Goal: Feedback & Contribution: Contribute content

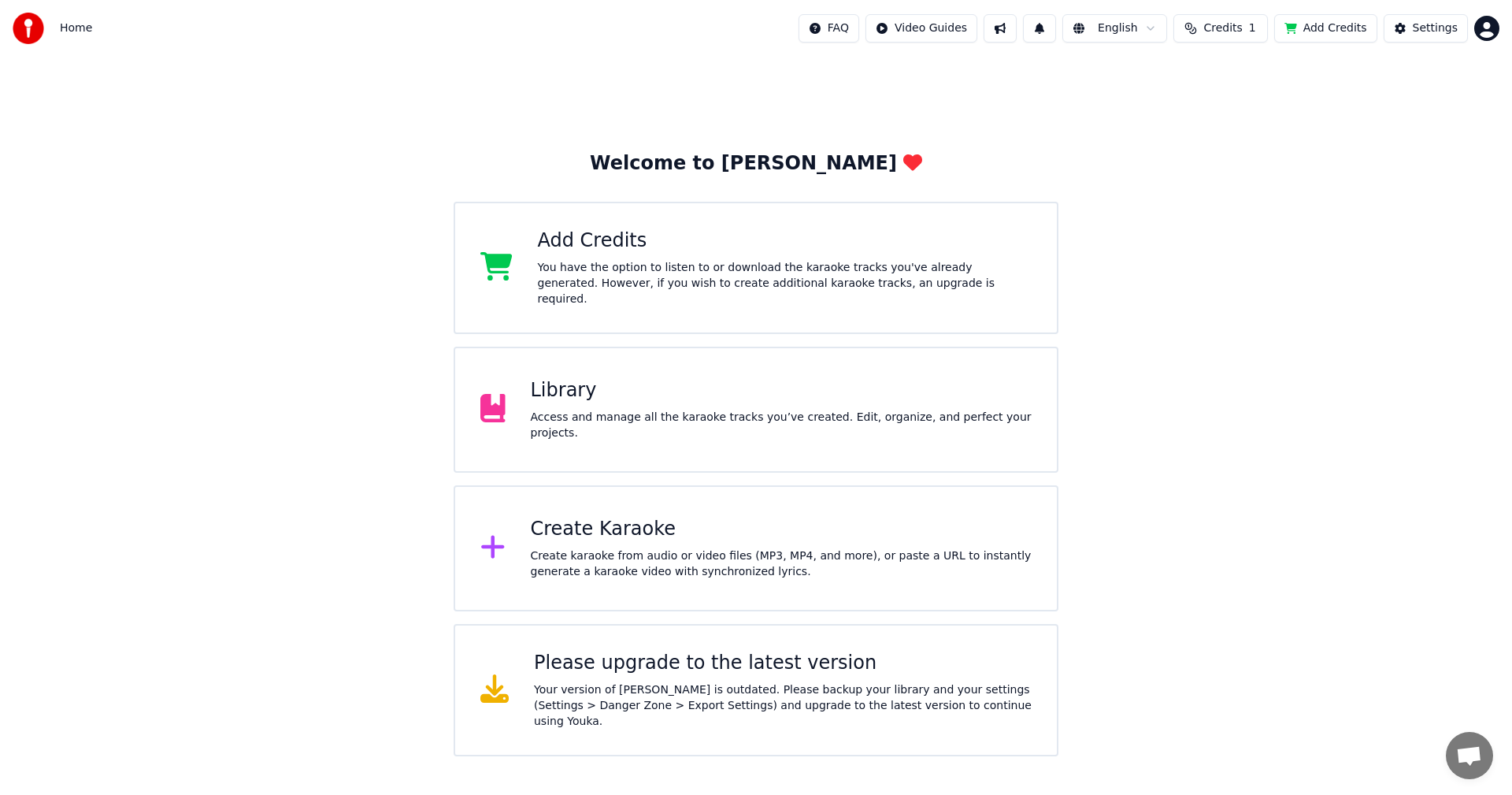
click at [933, 30] on html "Home FAQ Video Guides English Credits 1 Add Credits Settings Welcome to Youka A…" at bounding box center [756, 378] width 1512 height 756
click at [1220, 25] on html "Home FAQ Video Guides English Credits 1 Add Credits Settings Welcome to Youka A…" at bounding box center [756, 378] width 1512 height 756
click at [1220, 25] on span "Credits" at bounding box center [1222, 28] width 38 height 16
click at [1327, 26] on button "Add Credits" at bounding box center [1325, 27] width 103 height 28
click at [548, 391] on div "Library" at bounding box center [781, 391] width 501 height 26
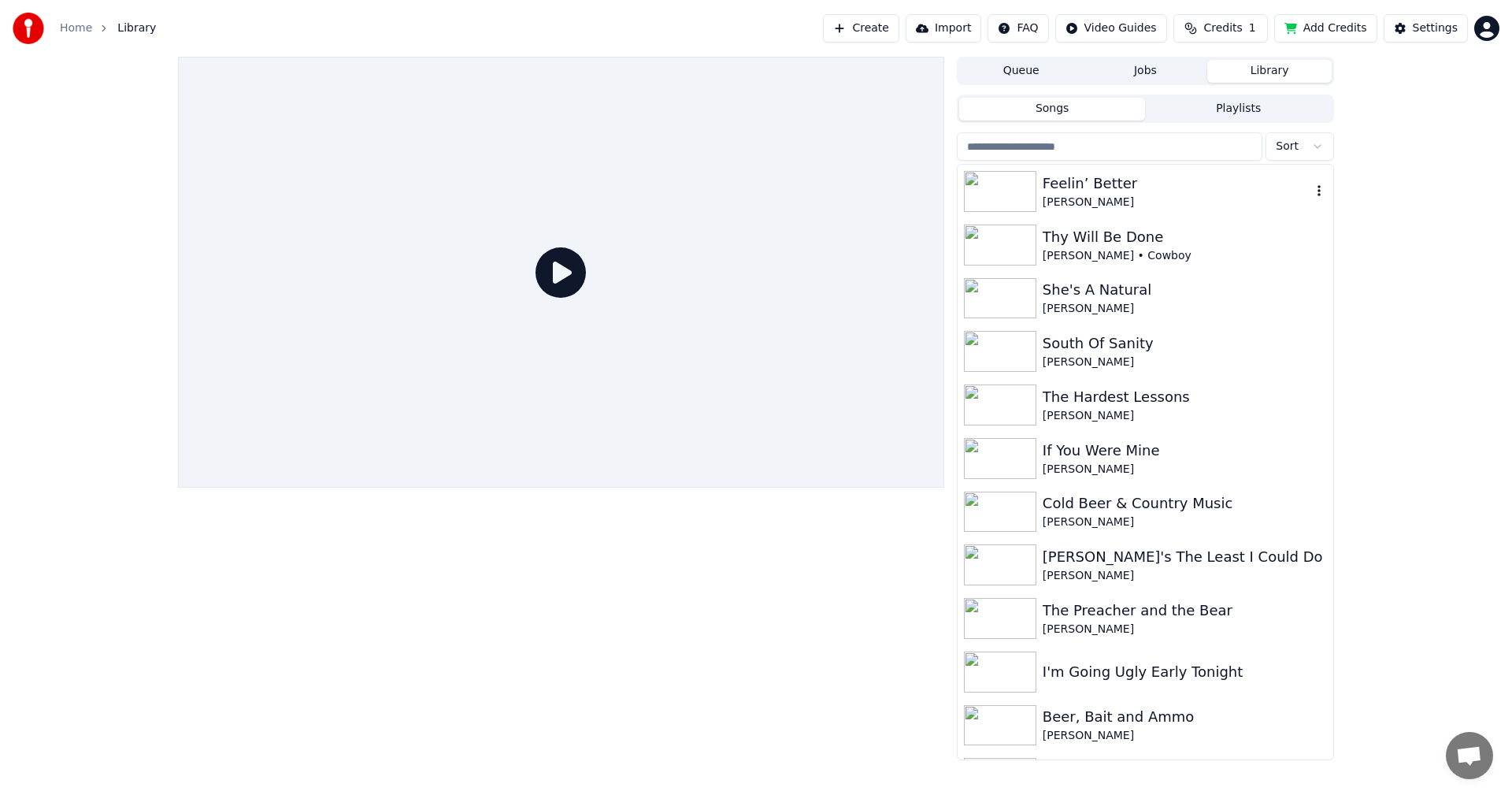
click at [1013, 199] on img at bounding box center [1000, 191] width 73 height 41
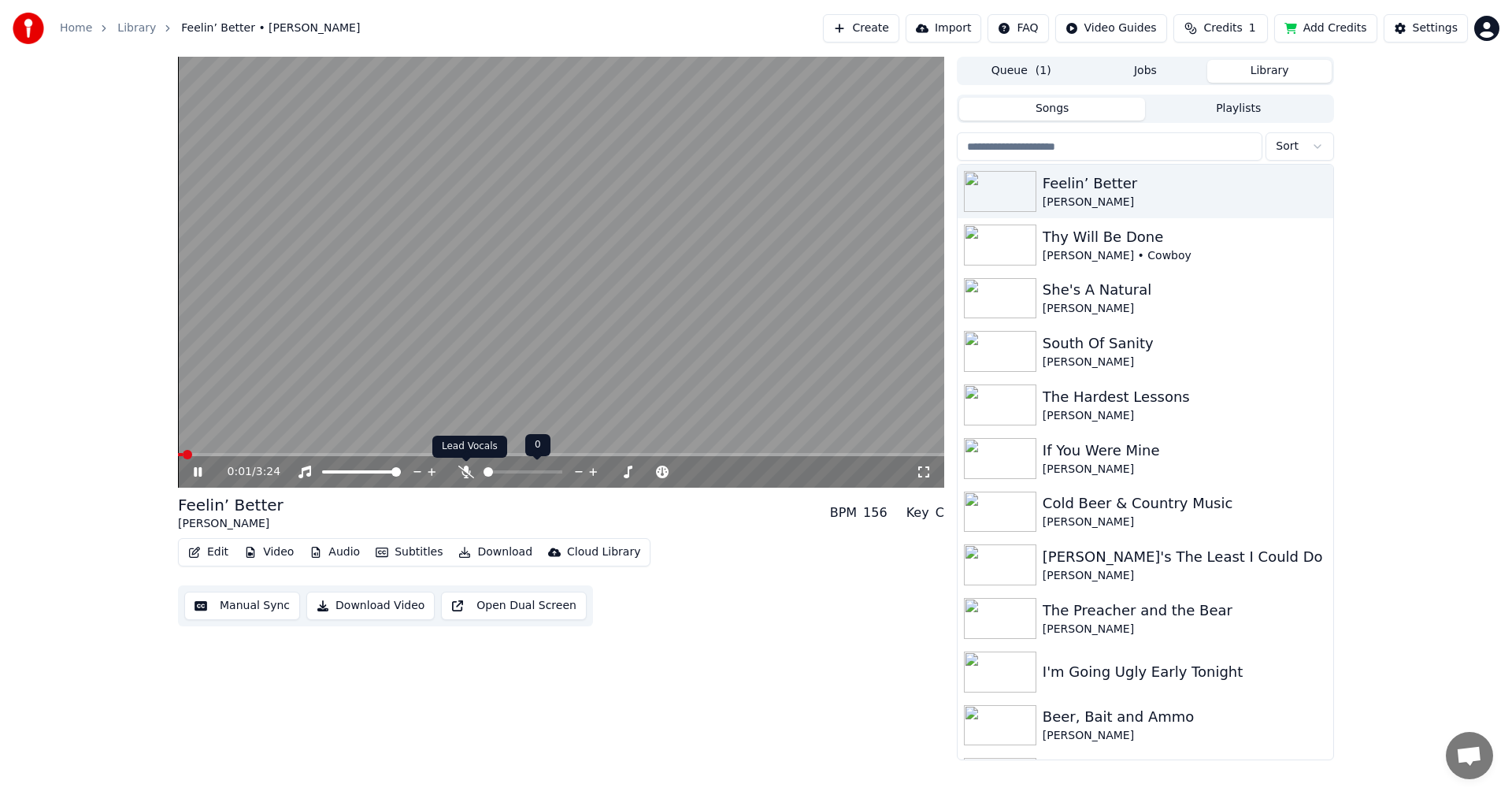
click at [470, 472] on icon at bounding box center [466, 471] width 16 height 13
click at [461, 480] on div "0:12 / 3:24" at bounding box center [571, 472] width 688 height 16
click at [461, 474] on icon at bounding box center [466, 471] width 16 height 13
click at [576, 452] on span at bounding box center [377, 453] width 398 height 3
click at [513, 452] on video at bounding box center [560, 272] width 766 height 431
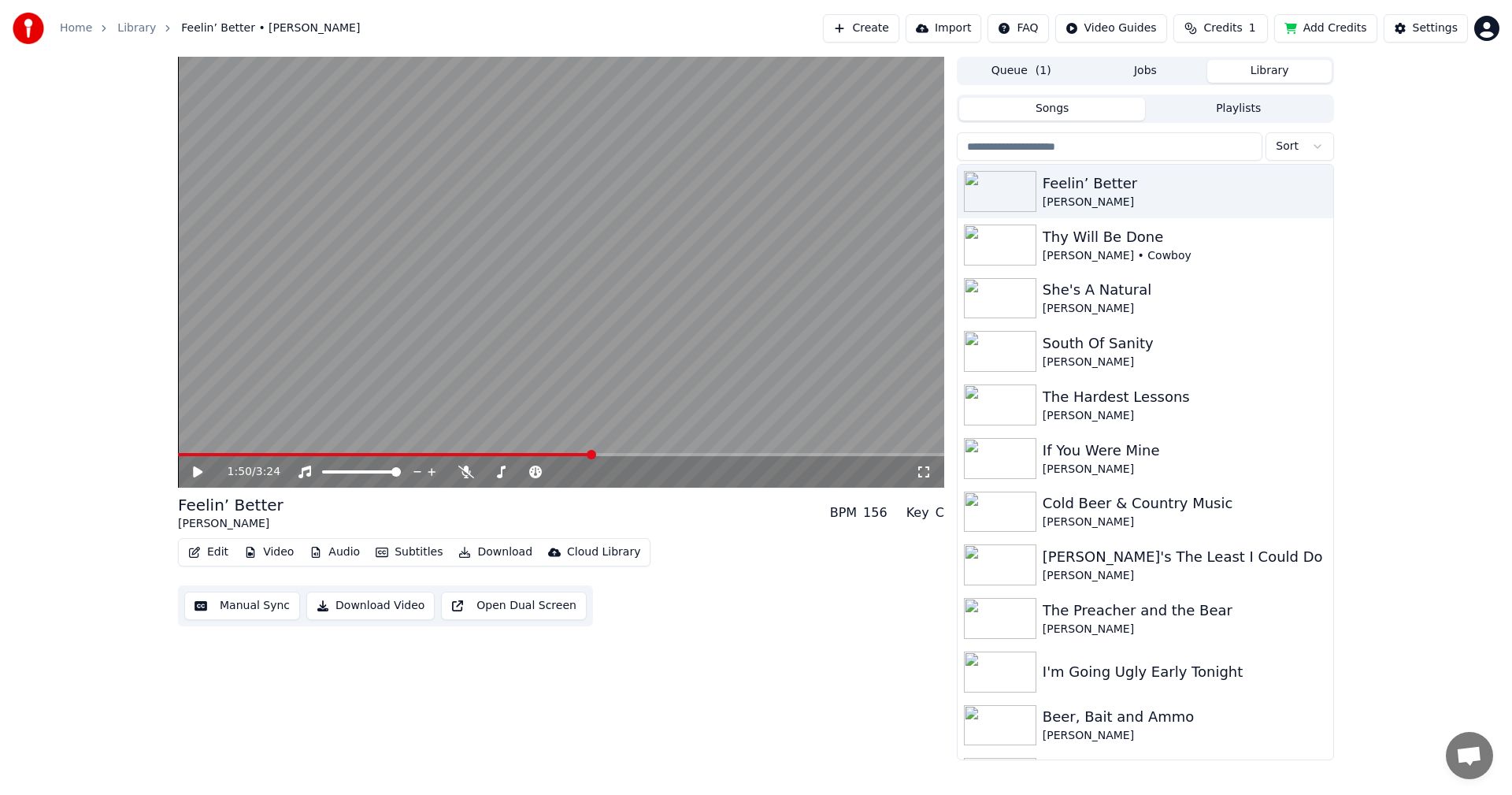
click at [195, 469] on icon at bounding box center [198, 471] width 10 height 11
click at [477, 446] on video at bounding box center [560, 272] width 766 height 431
click at [459, 453] on span at bounding box center [463, 453] width 572 height 3
click at [193, 467] on icon at bounding box center [198, 471] width 10 height 11
click at [557, 450] on video at bounding box center [560, 272] width 766 height 431
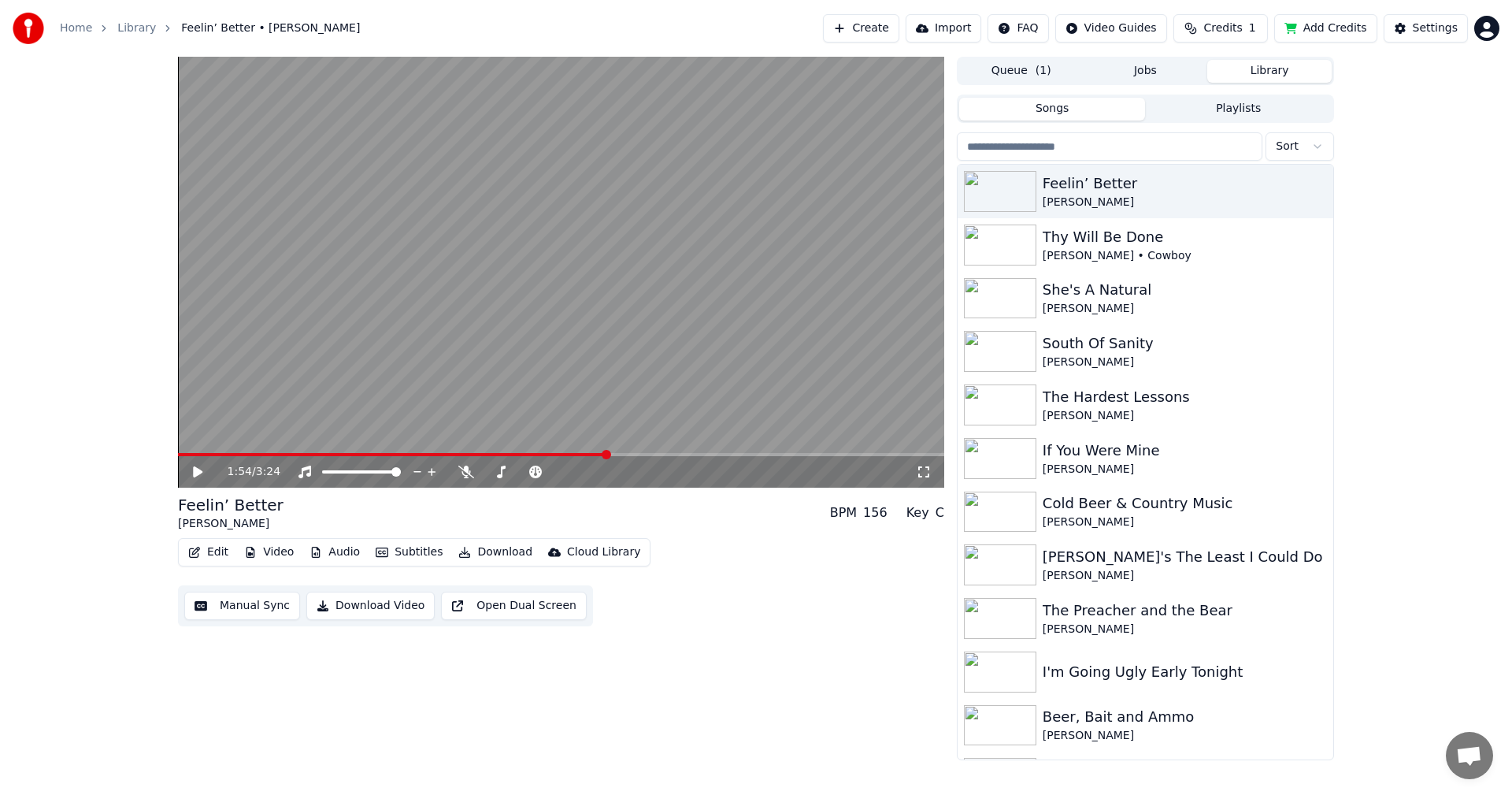
click at [557, 450] on video at bounding box center [560, 272] width 766 height 431
click at [550, 457] on div "1:56 / 3:24" at bounding box center [560, 472] width 766 height 31
click at [549, 451] on video at bounding box center [560, 272] width 766 height 431
click at [465, 450] on video at bounding box center [560, 272] width 766 height 431
drag, startPoint x: 465, startPoint y: 450, endPoint x: 402, endPoint y: 453, distance: 63.1
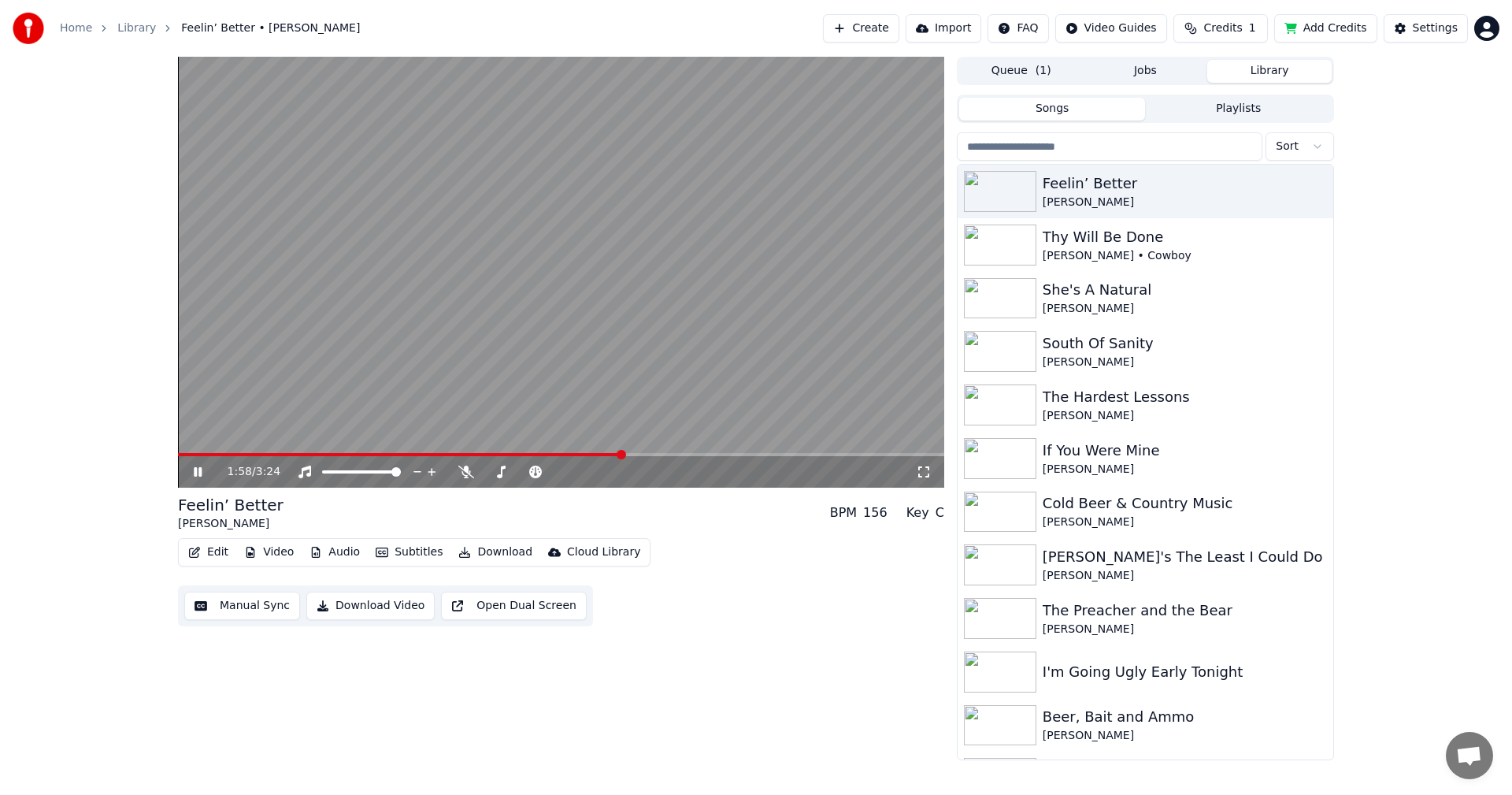
click at [402, 453] on div "1:58 / 3:24" at bounding box center [560, 272] width 766 height 431
click at [441, 451] on video at bounding box center [560, 272] width 766 height 431
click at [441, 457] on div "2:01 / 3:24" at bounding box center [560, 472] width 766 height 31
click at [448, 449] on video at bounding box center [560, 272] width 766 height 431
click at [444, 454] on span at bounding box center [311, 453] width 267 height 3
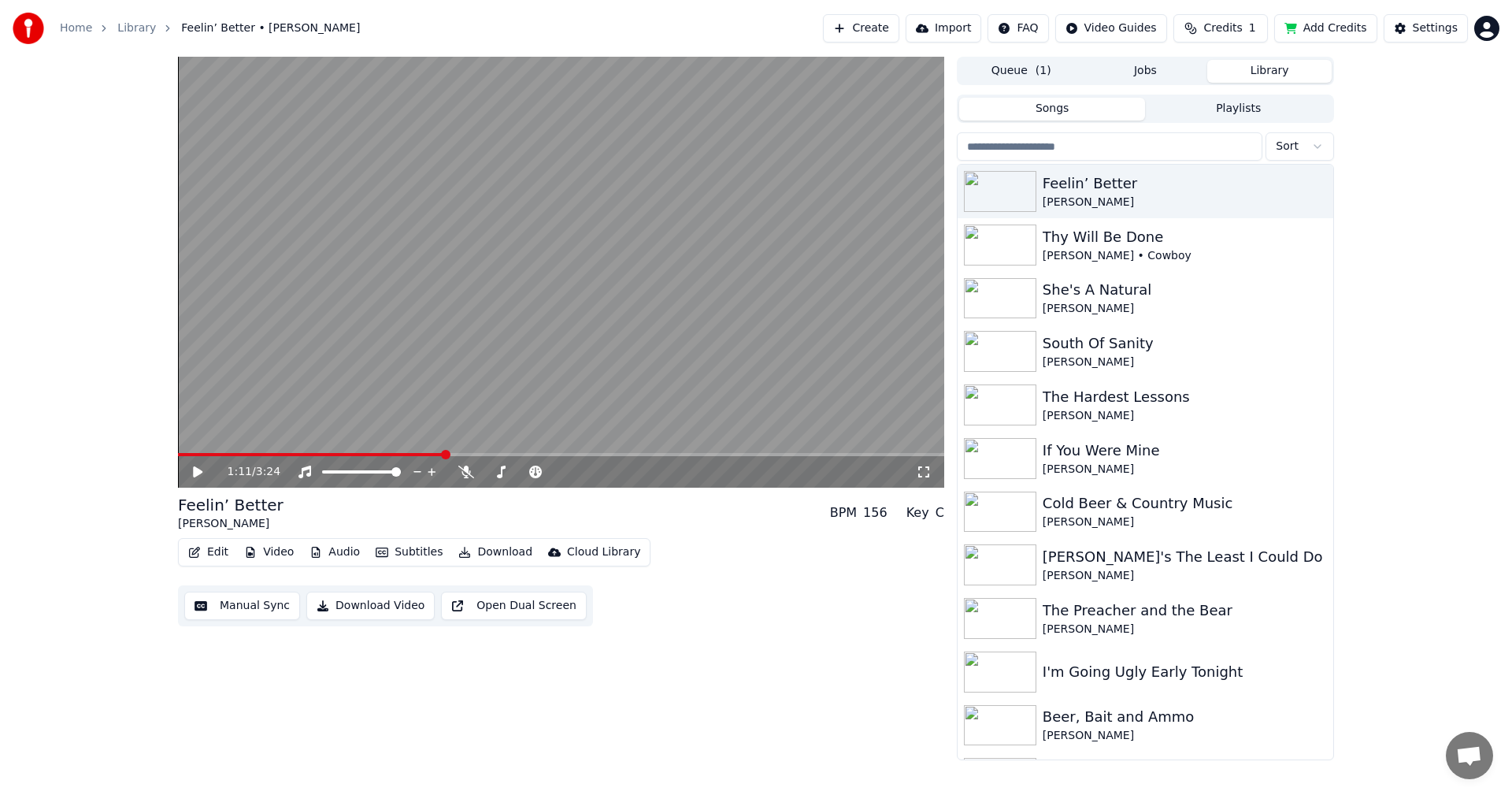
click at [197, 469] on icon at bounding box center [198, 471] width 10 height 11
click at [197, 469] on icon at bounding box center [197, 472] width 8 height 10
click at [197, 469] on icon at bounding box center [198, 471] width 10 height 11
click at [197, 469] on icon at bounding box center [197, 472] width 8 height 10
click at [197, 469] on icon at bounding box center [198, 471] width 10 height 11
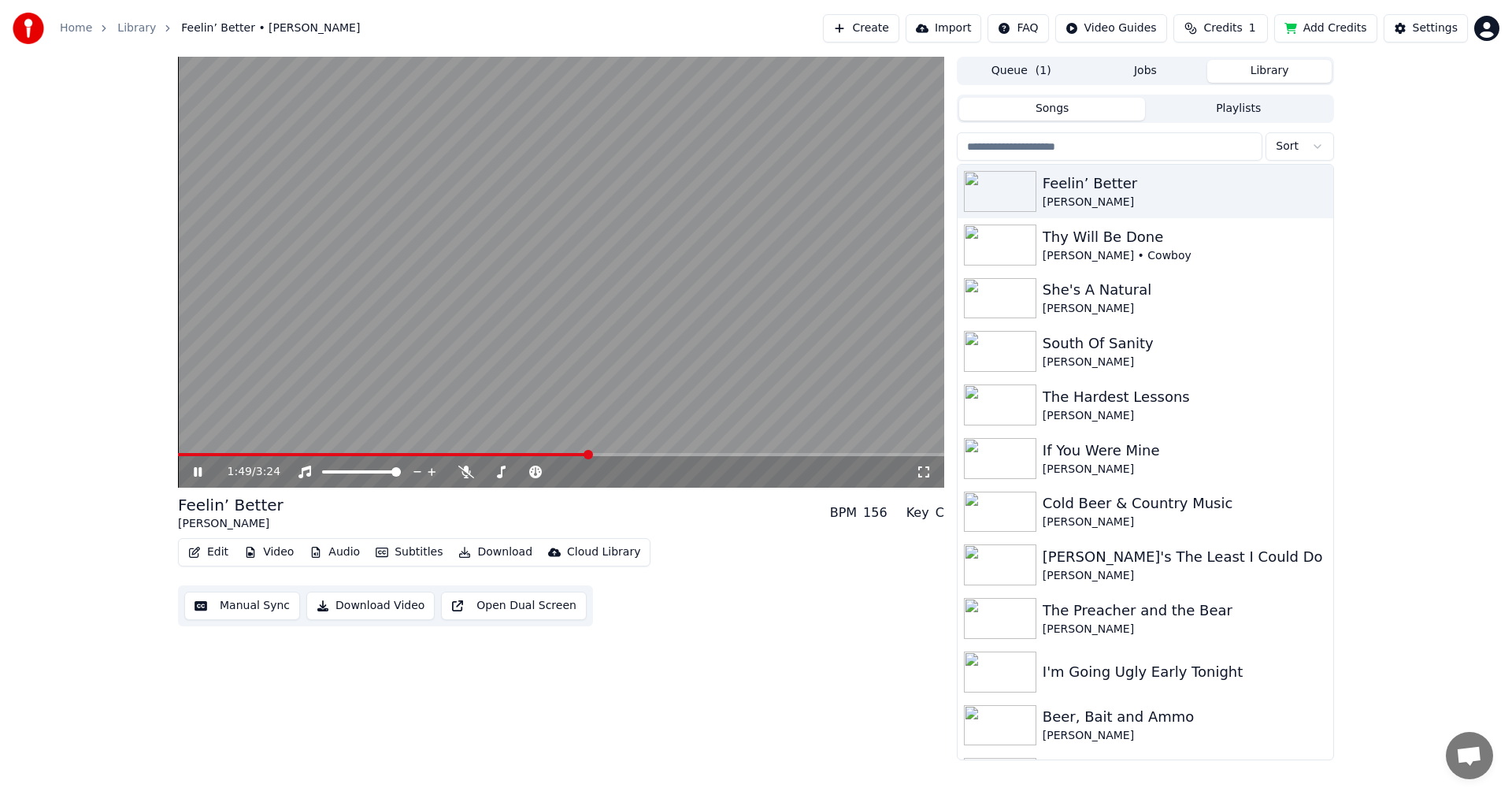
click at [197, 469] on icon at bounding box center [197, 472] width 8 height 10
click at [197, 469] on icon at bounding box center [198, 471] width 10 height 11
click at [541, 451] on video at bounding box center [560, 272] width 766 height 431
click at [524, 454] on span at bounding box center [392, 453] width 431 height 3
click at [201, 469] on icon at bounding box center [209, 471] width 37 height 13
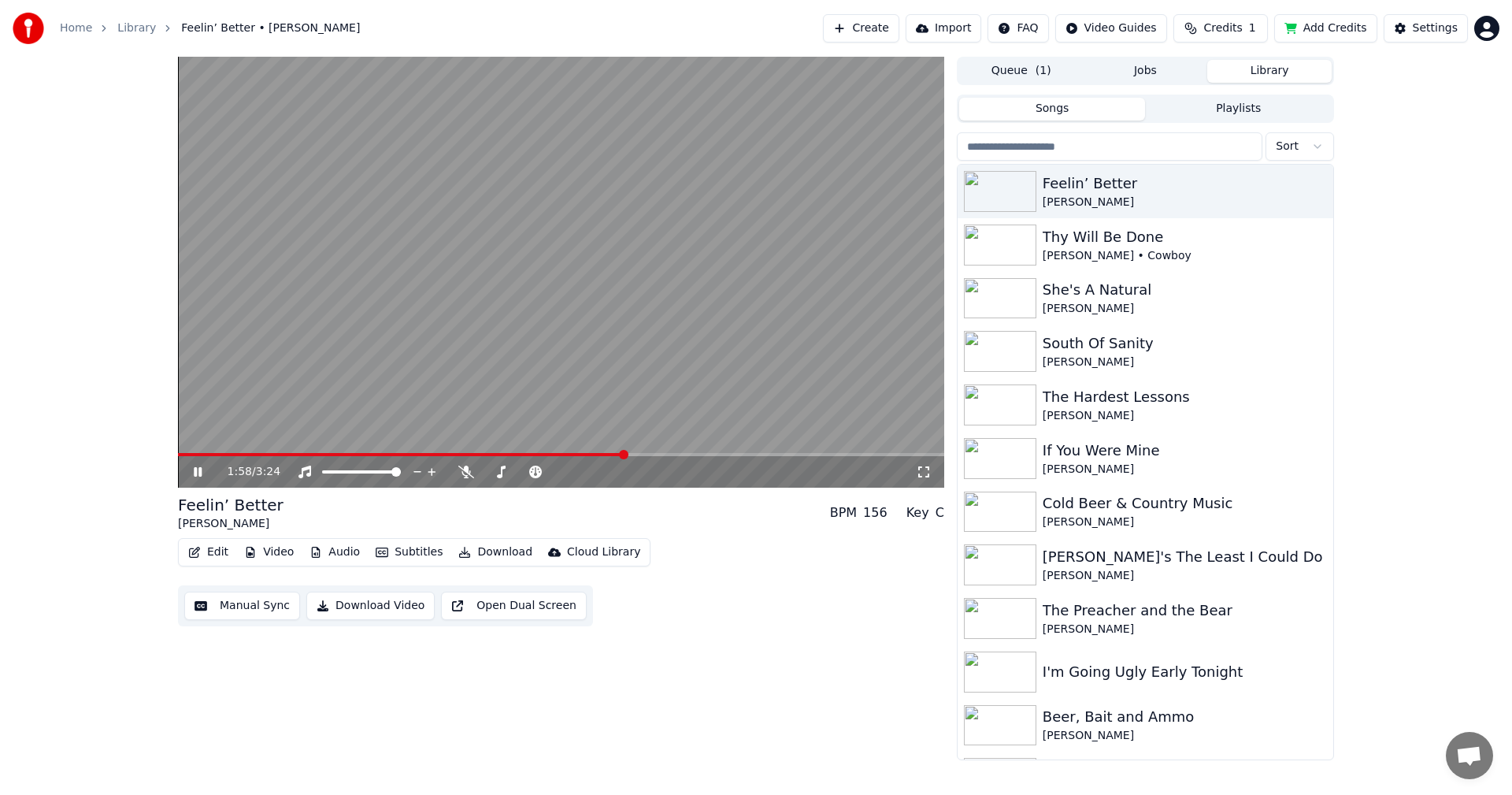
click at [515, 450] on video at bounding box center [560, 272] width 766 height 431
click at [198, 466] on icon at bounding box center [209, 471] width 37 height 13
click at [448, 452] on video at bounding box center [560, 272] width 766 height 431
click at [448, 452] on span at bounding box center [409, 453] width 464 height 3
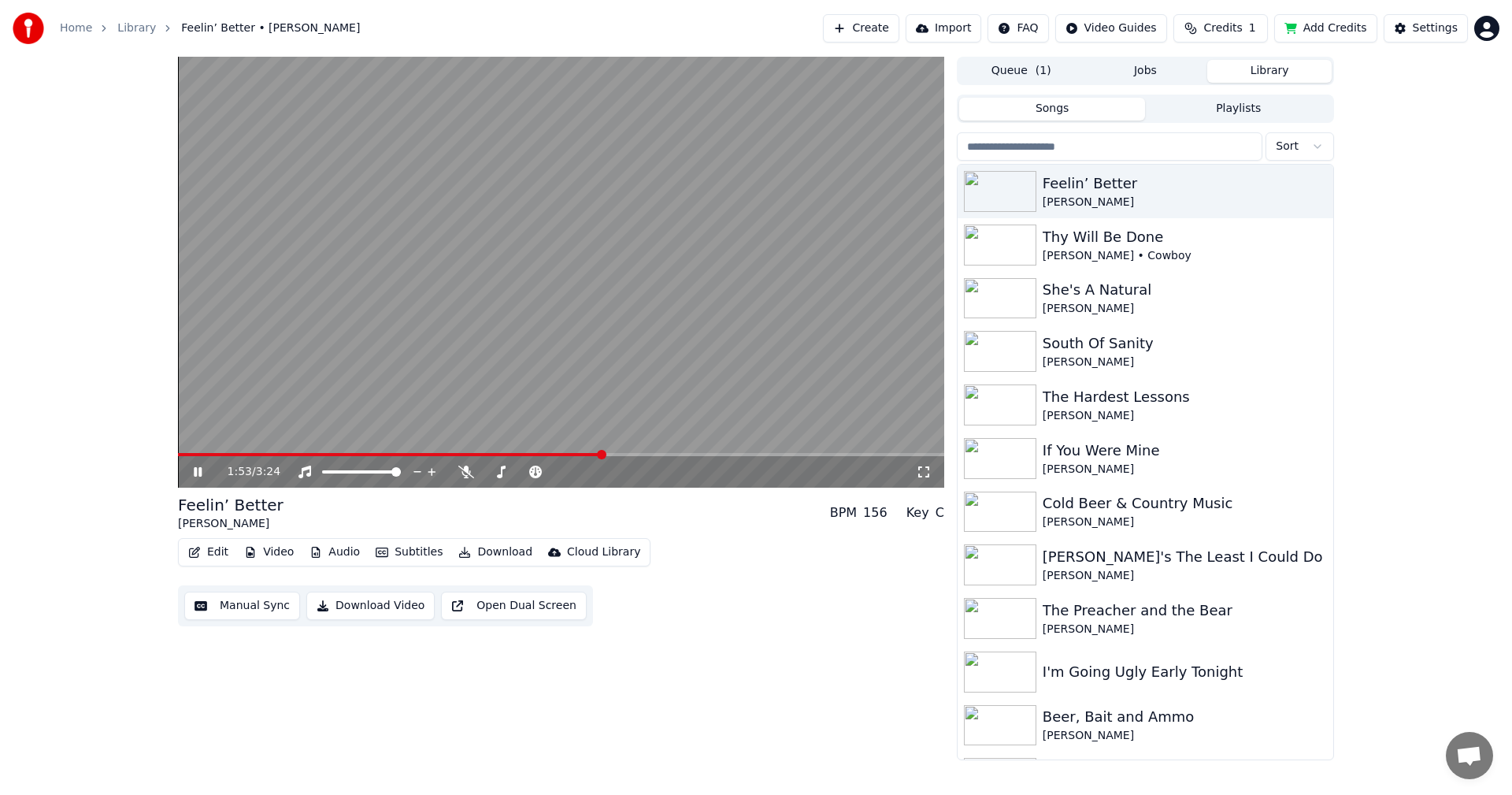
click at [193, 473] on icon at bounding box center [209, 471] width 37 height 13
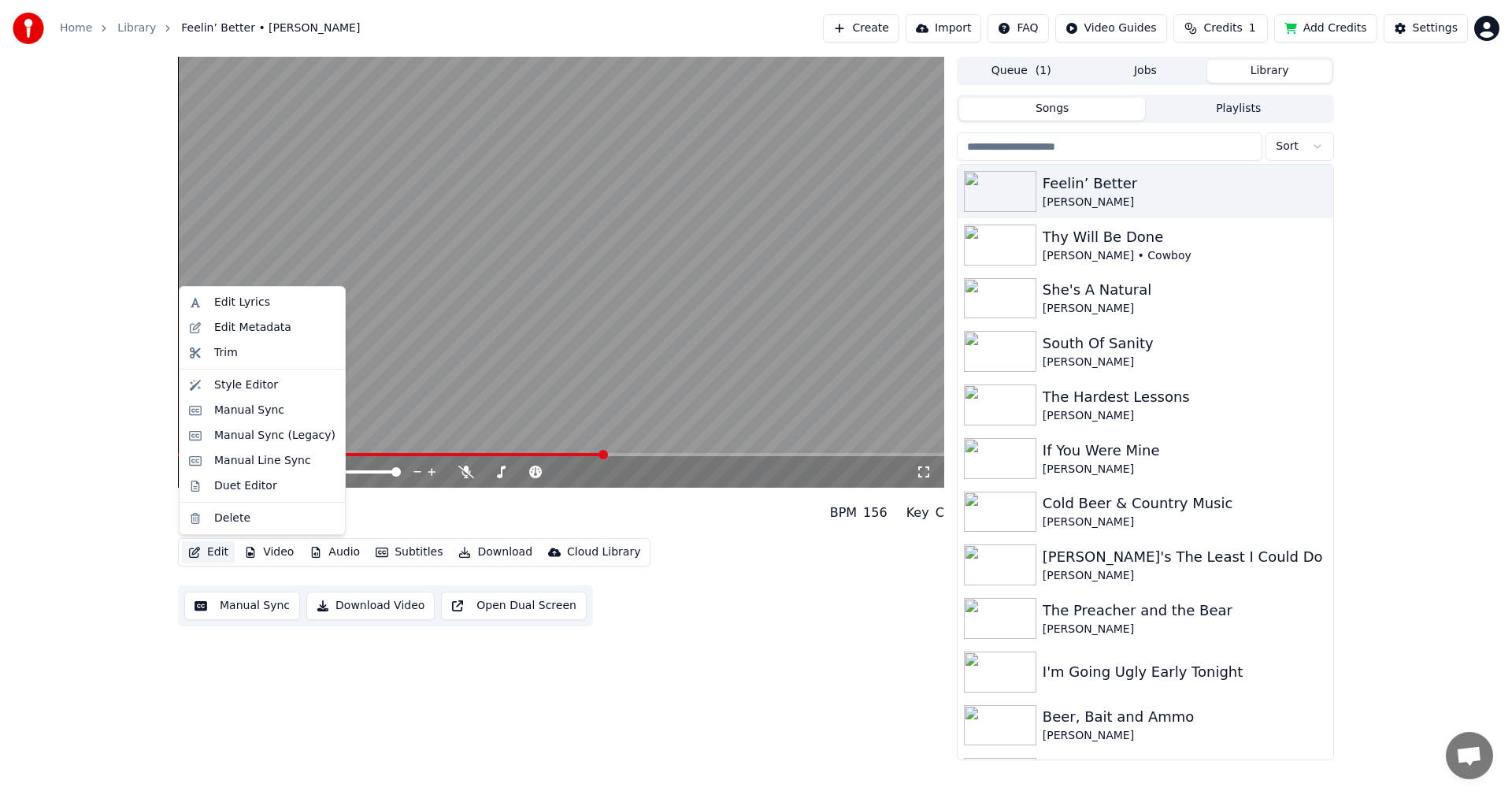
click at [220, 553] on button "Edit" at bounding box center [208, 552] width 53 height 22
click at [249, 303] on div "Edit Lyrics" at bounding box center [241, 302] width 56 height 16
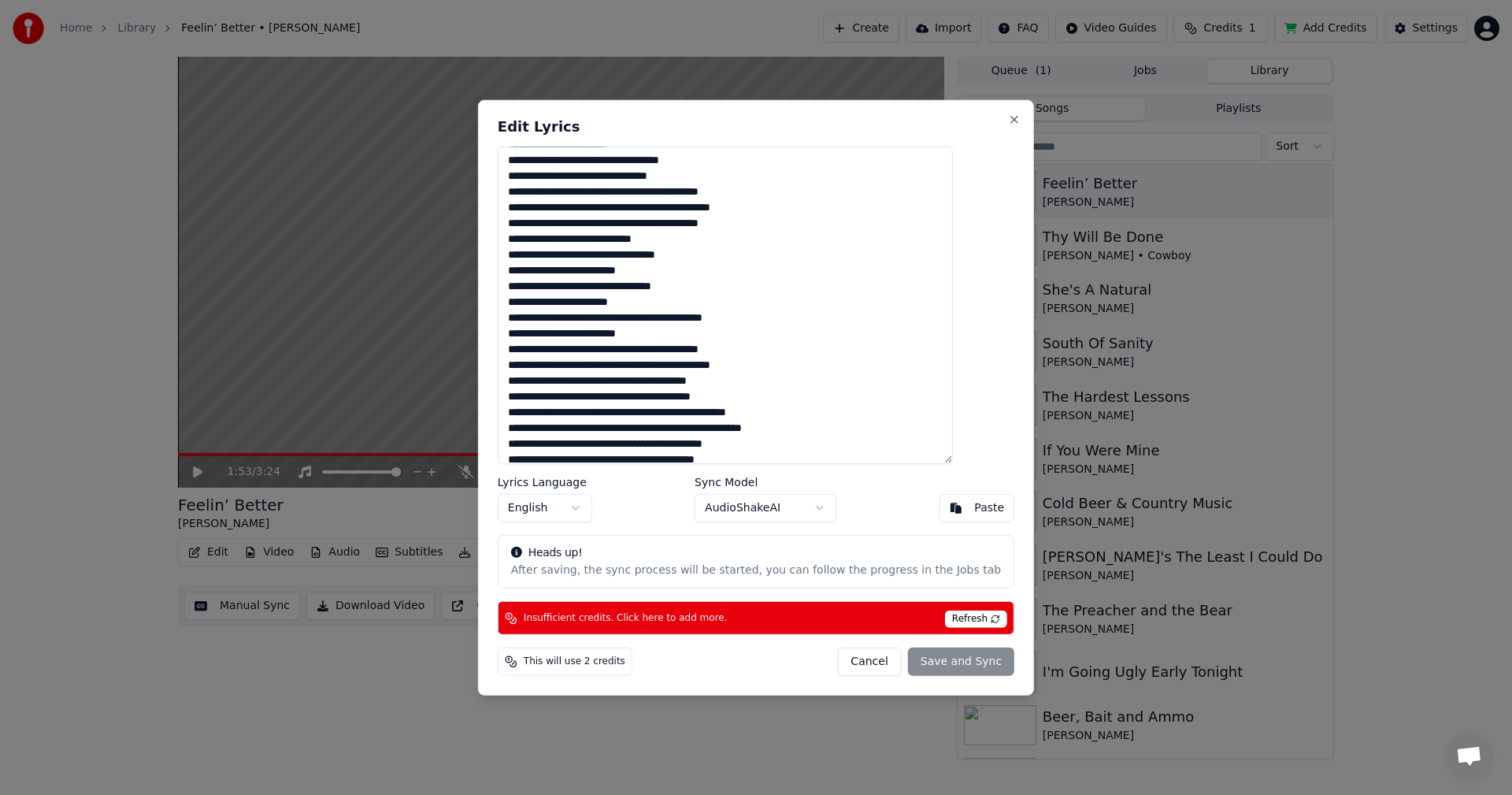
scroll to position [252, 0]
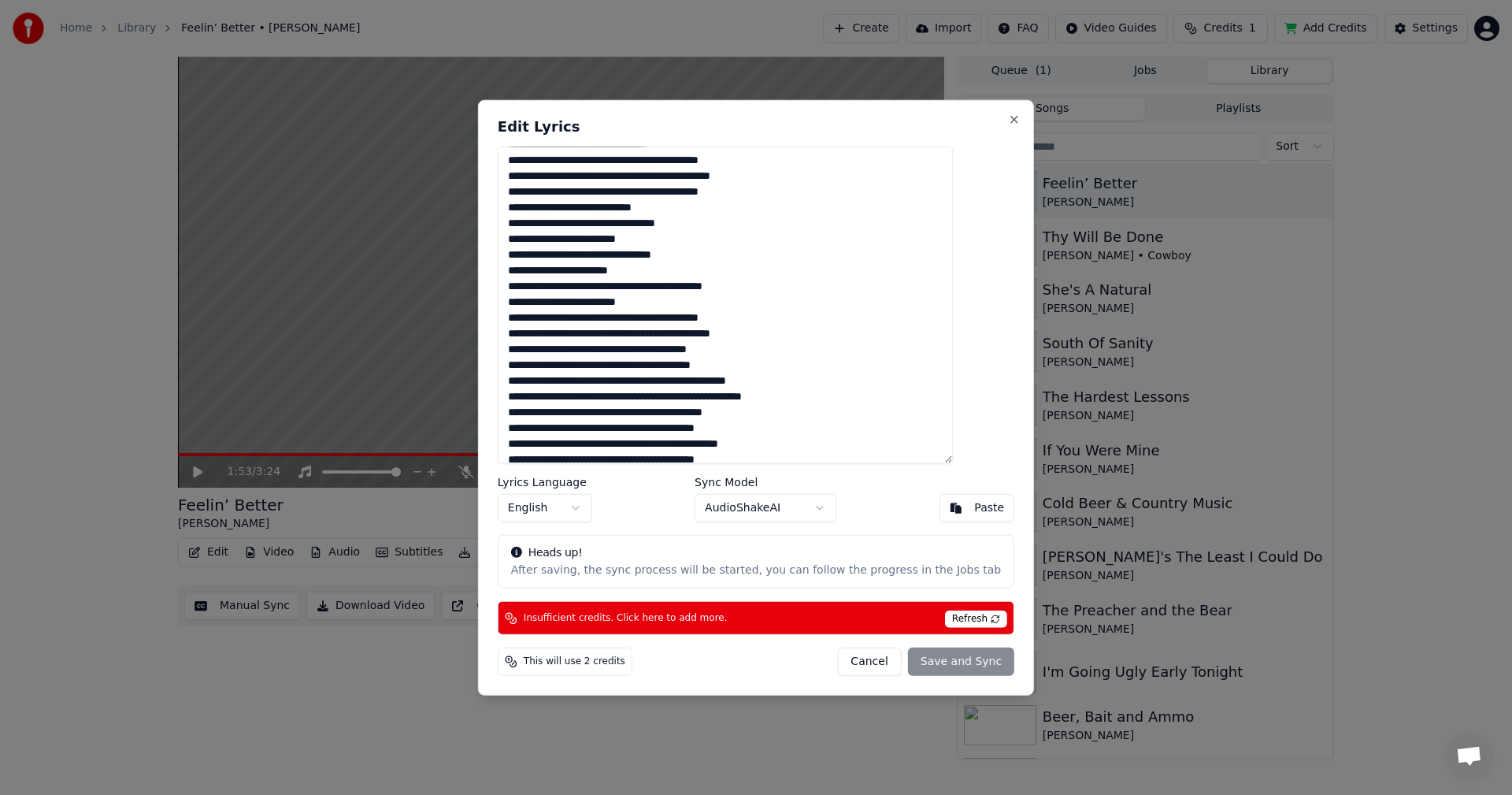
click at [555, 288] on textarea at bounding box center [725, 304] width 455 height 318
click at [560, 309] on textarea at bounding box center [725, 304] width 455 height 318
click at [633, 289] on textarea at bounding box center [725, 304] width 455 height 318
click at [655, 290] on textarea at bounding box center [725, 304] width 455 height 318
click at [784, 286] on textarea at bounding box center [725, 304] width 455 height 318
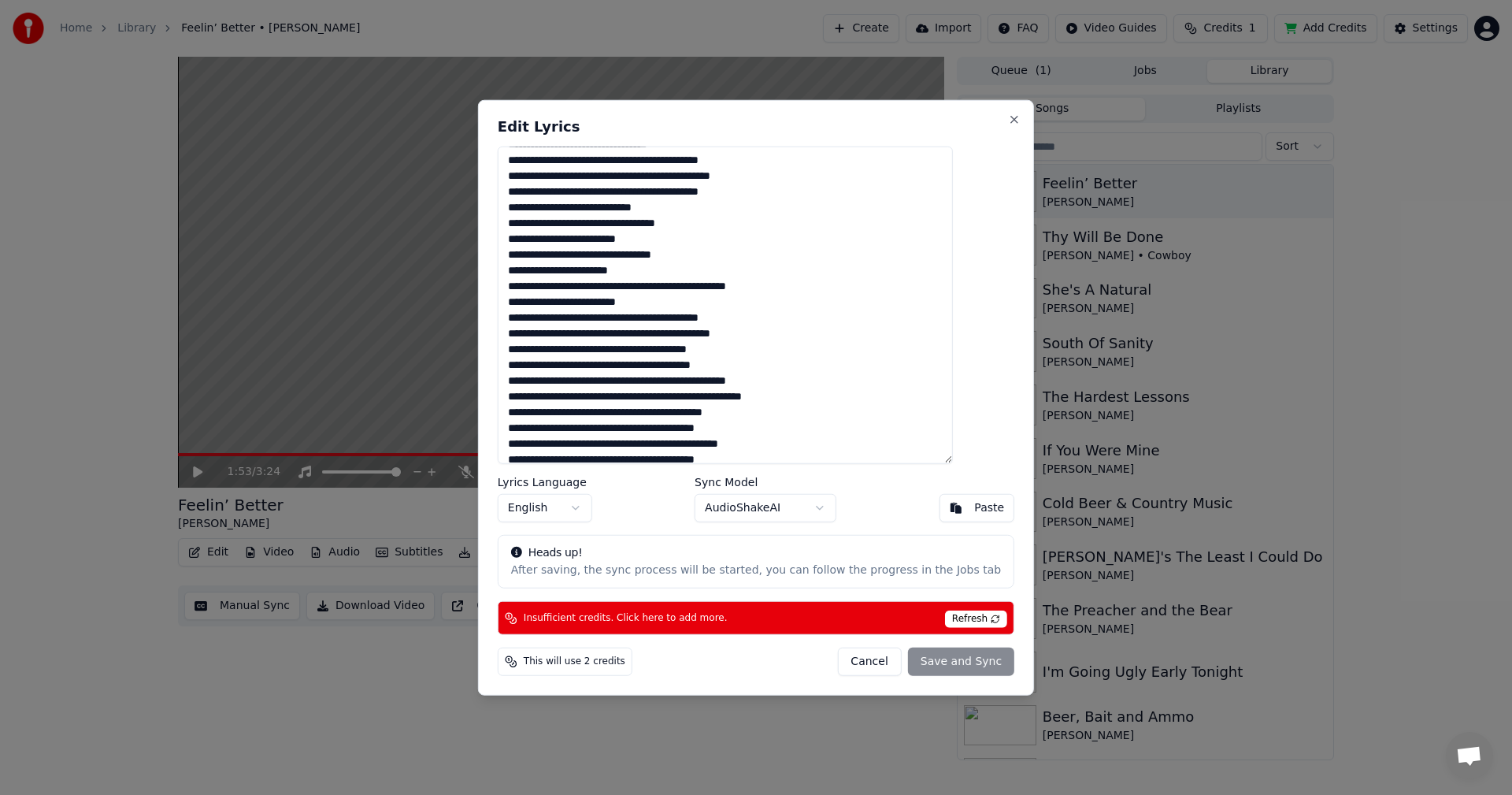
click at [945, 662] on div "Cancel Save and Sync" at bounding box center [925, 662] width 178 height 28
click at [930, 660] on div "Cancel Save and Sync" at bounding box center [925, 662] width 178 height 28
click at [818, 507] on body "Home Library Feelin’ Better • Creed [PERSON_NAME] Create Import FAQ Video Guide…" at bounding box center [756, 398] width 1512 height 795
click at [821, 510] on body "Home Library Feelin’ Better • Creed [PERSON_NAME] Create Import FAQ Video Guide…" at bounding box center [756, 398] width 1512 height 795
click at [917, 661] on div "Cancel Save and Sync" at bounding box center [925, 662] width 178 height 28
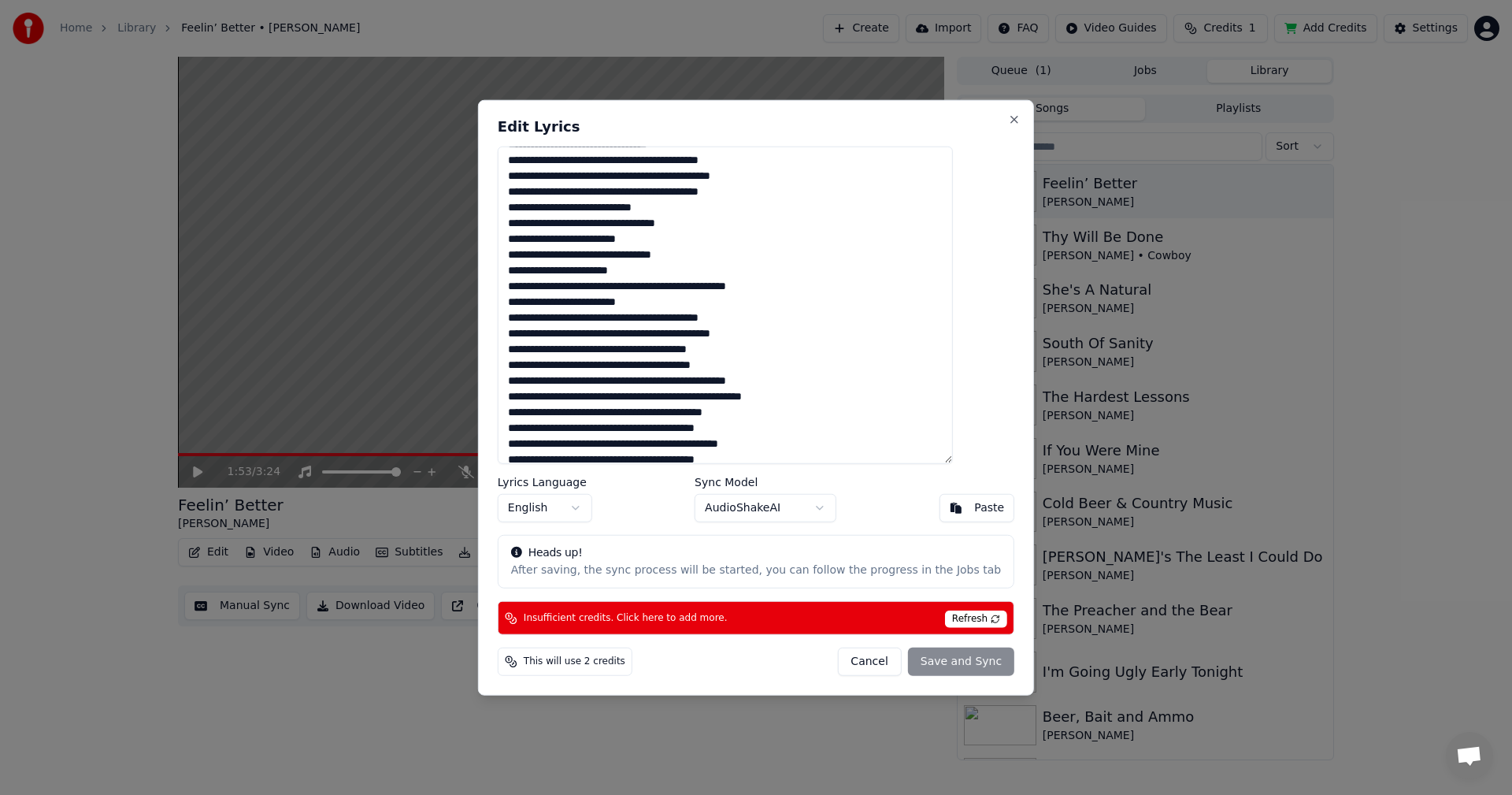
click at [910, 660] on div "Cancel Save and Sync" at bounding box center [925, 662] width 178 height 28
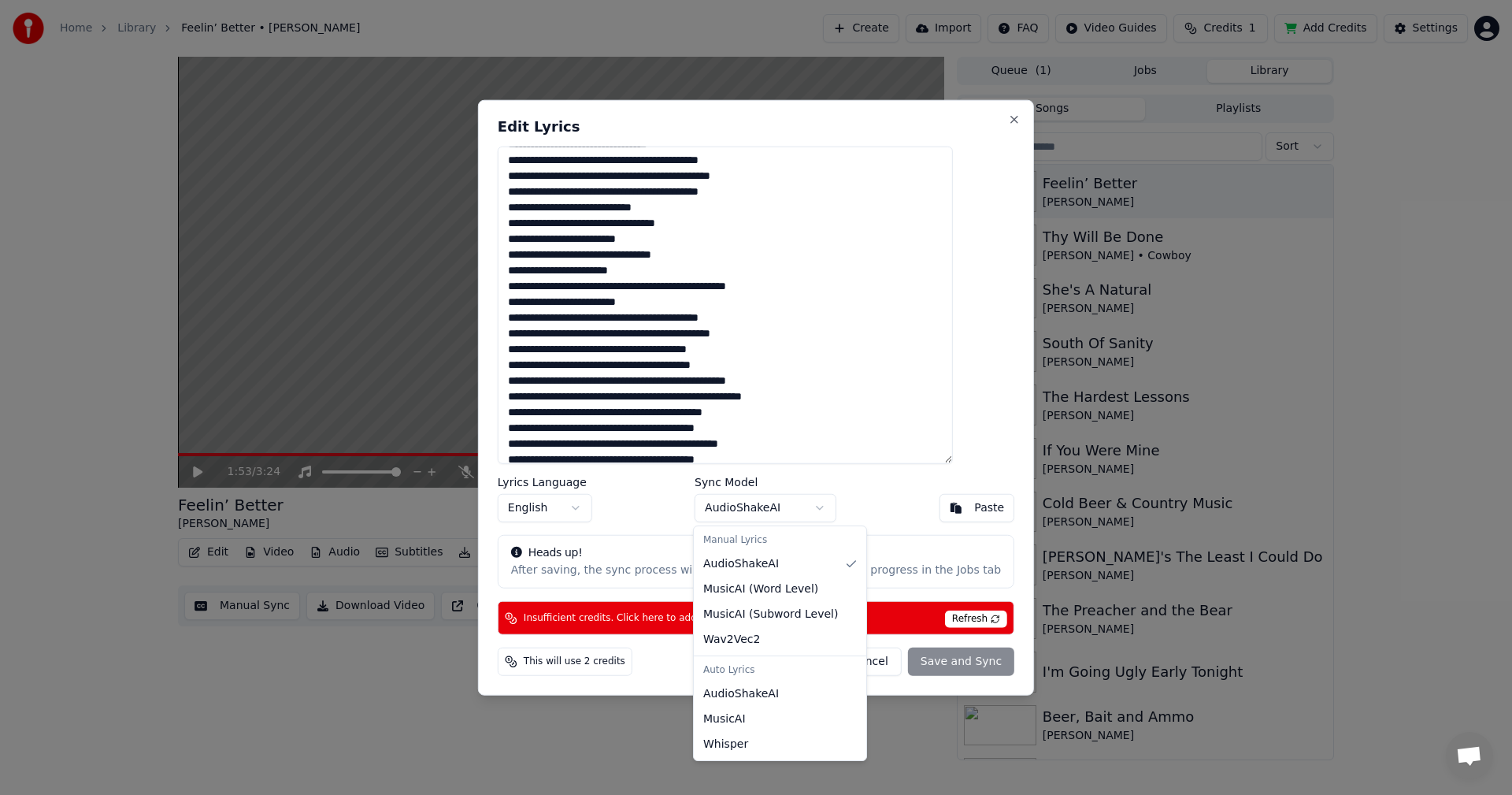
click at [821, 506] on body "Home Library Feelin’ Better • Creed [PERSON_NAME] Create Import FAQ Video Guide…" at bounding box center [756, 398] width 1512 height 795
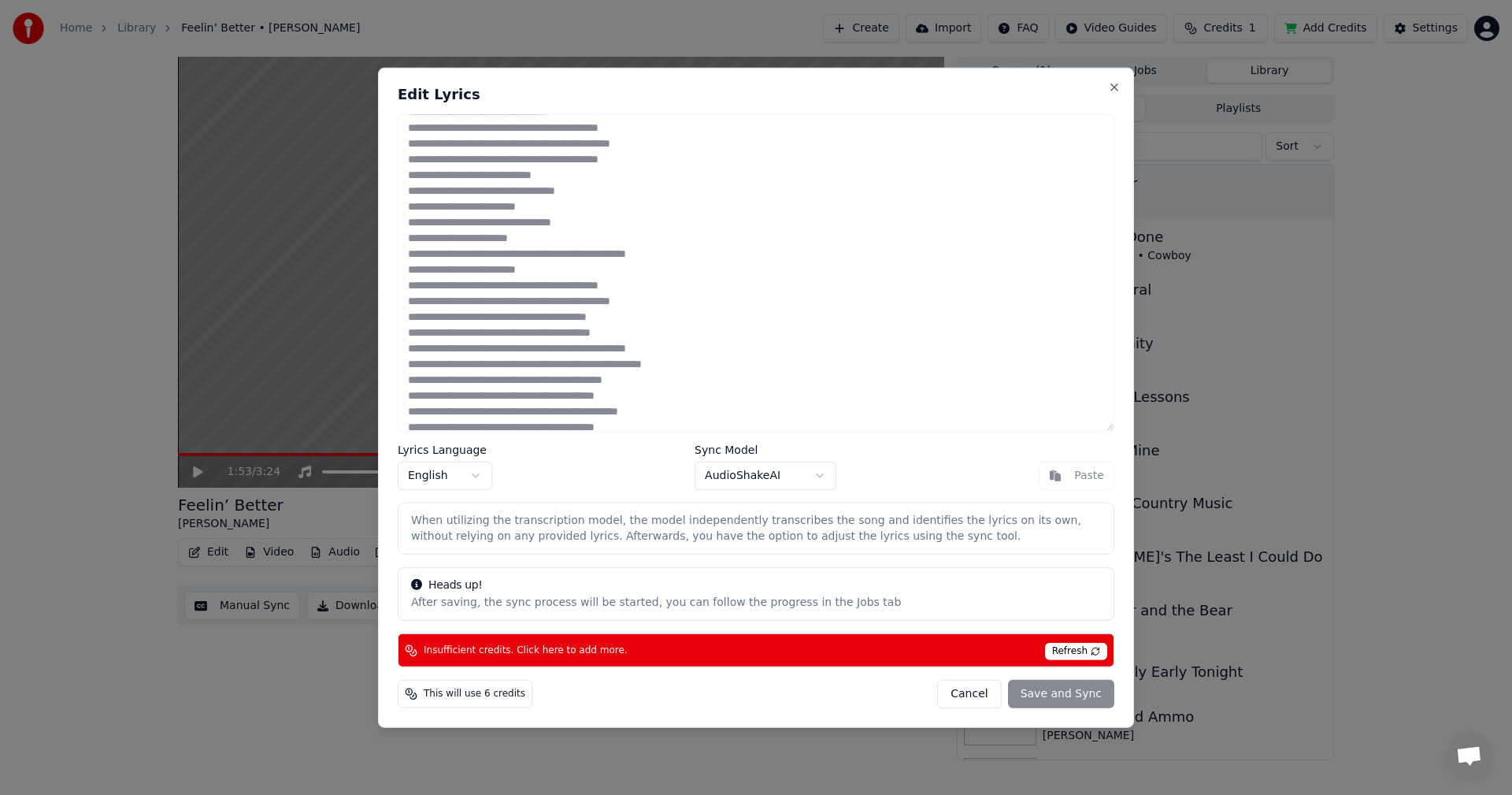
click at [1047, 690] on div "Cancel Save and Sync" at bounding box center [1025, 694] width 178 height 28
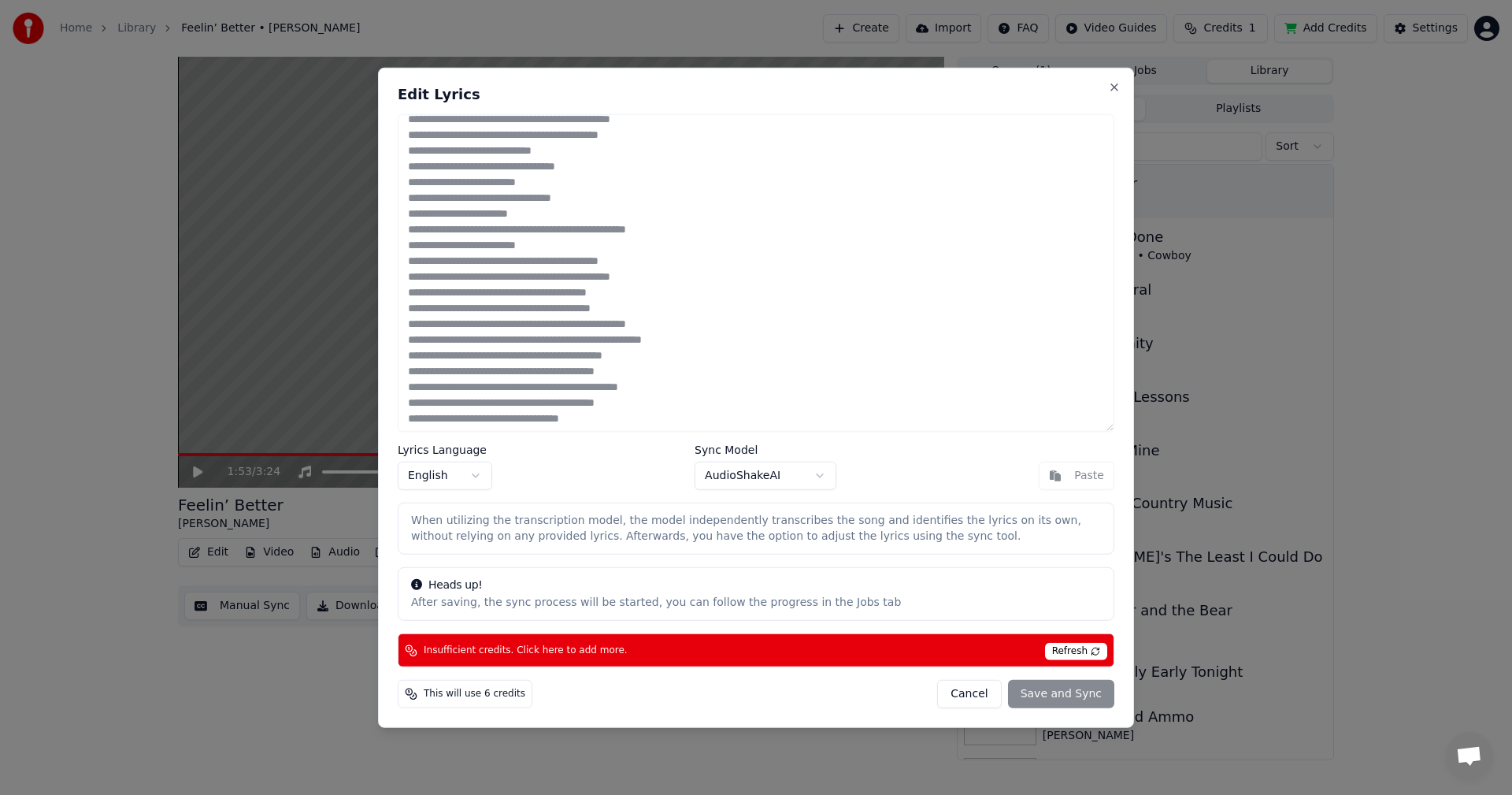
scroll to position [278, 0]
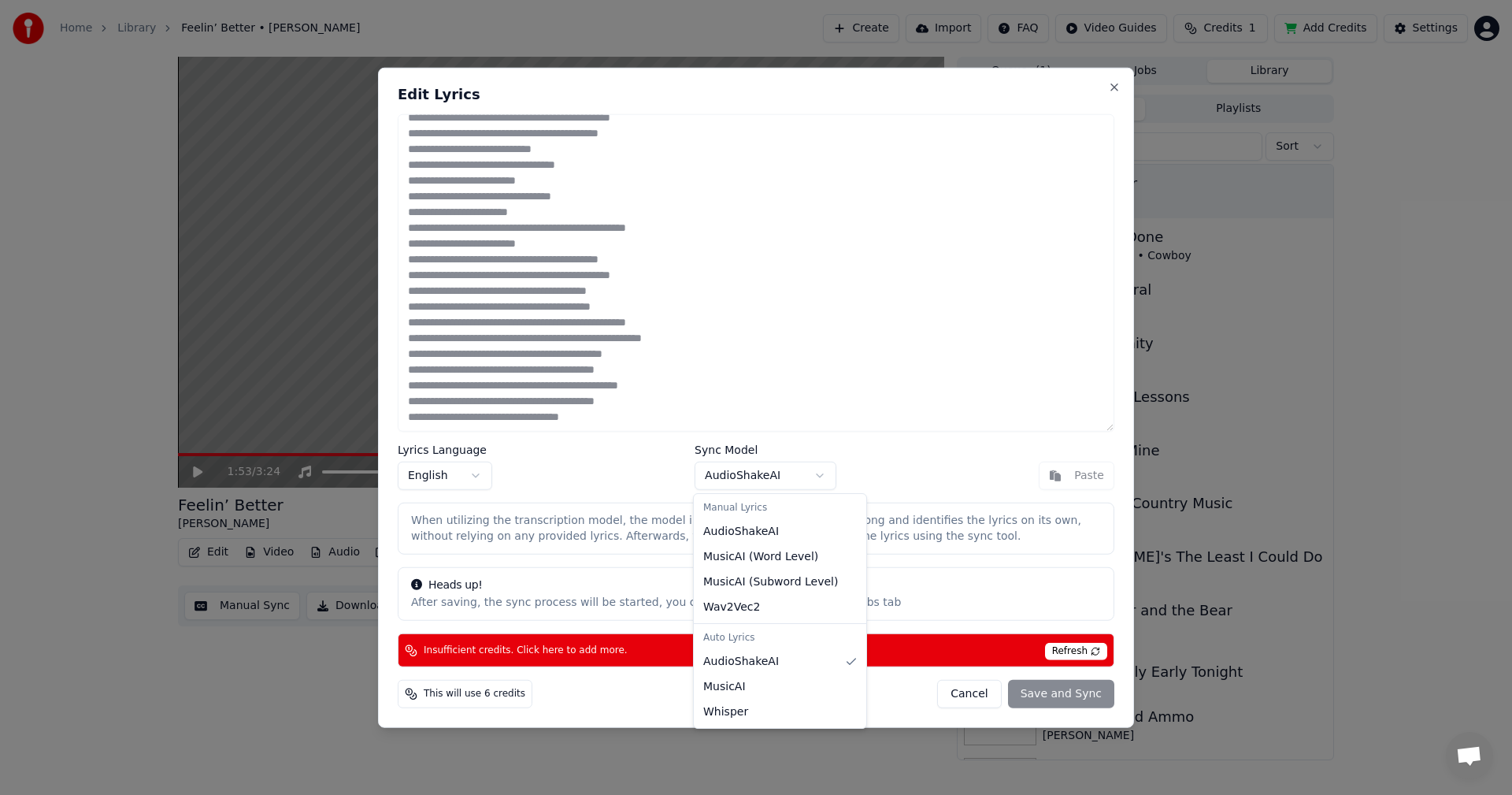
click at [819, 475] on body "Home Library Feelin’ Better • Creed [PERSON_NAME] Create Import FAQ Video Guide…" at bounding box center [756, 398] width 1512 height 795
click at [758, 641] on div "Auto Lyrics" at bounding box center [779, 638] width 166 height 22
click at [746, 641] on div "Auto Lyrics" at bounding box center [779, 638] width 166 height 22
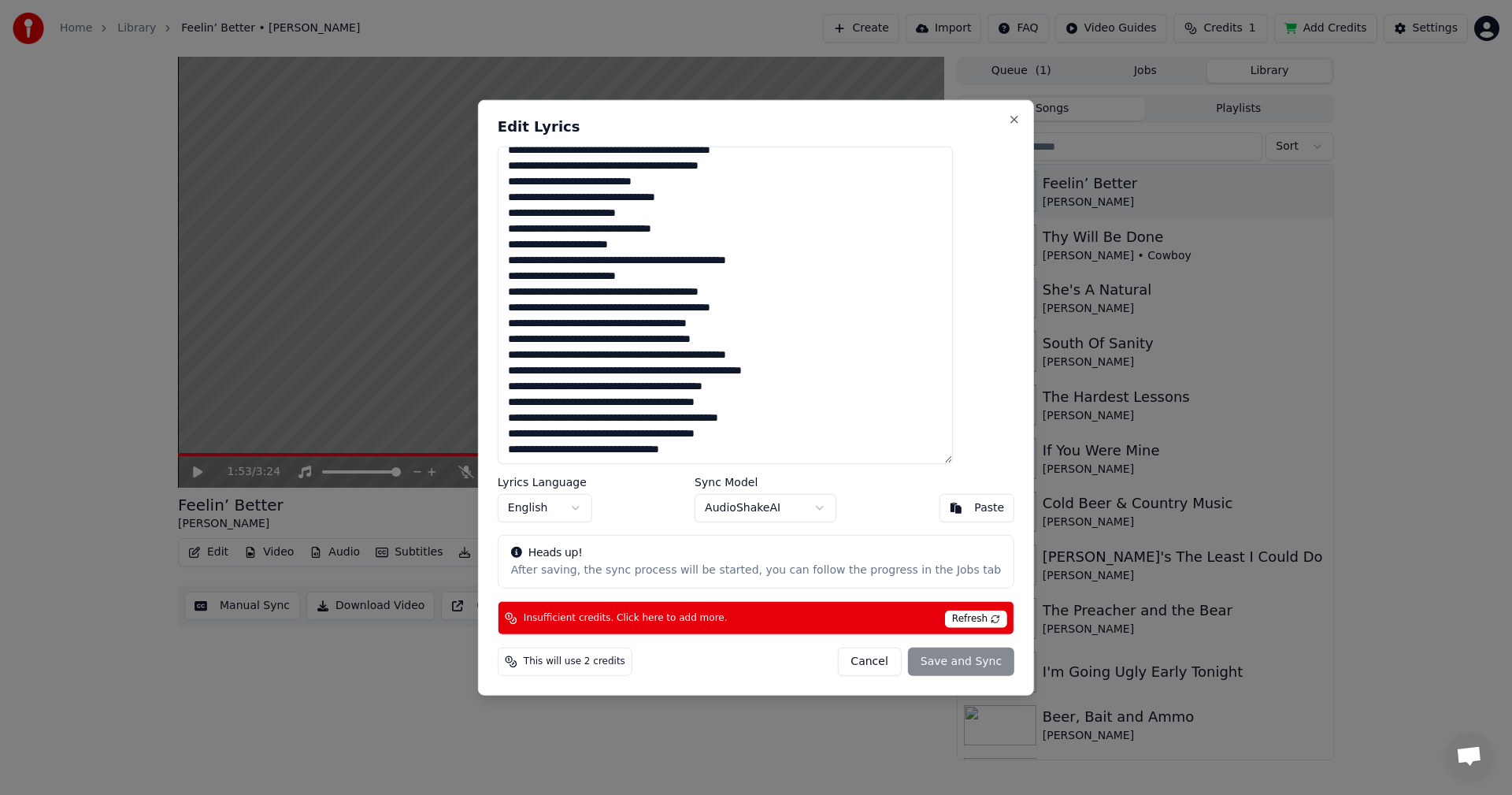
click at [611, 672] on div "This will use 2 credits" at bounding box center [564, 662] width 134 height 28
click at [620, 652] on div "This will use 2 credits" at bounding box center [564, 662] width 134 height 28
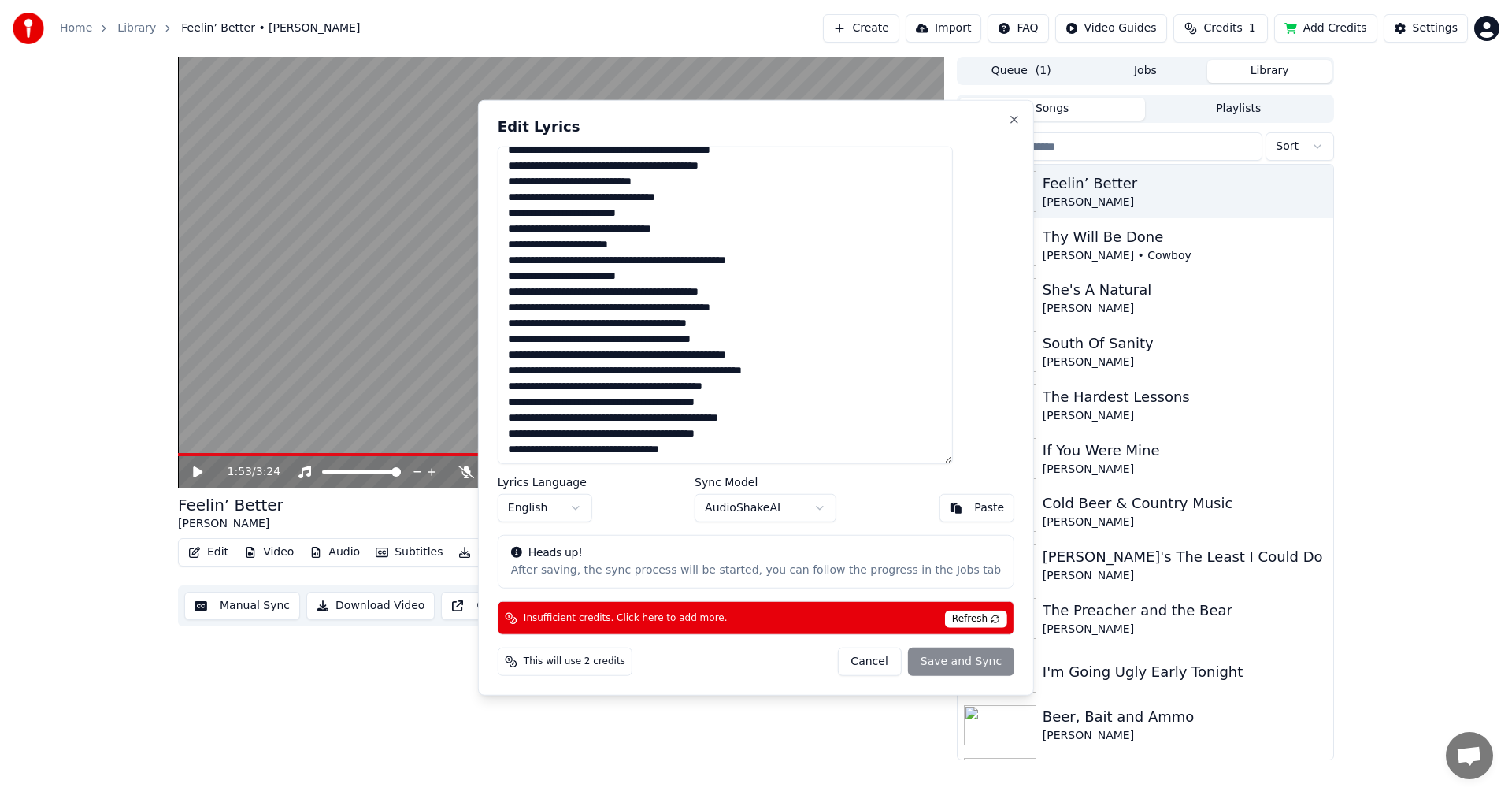
type textarea "**********"
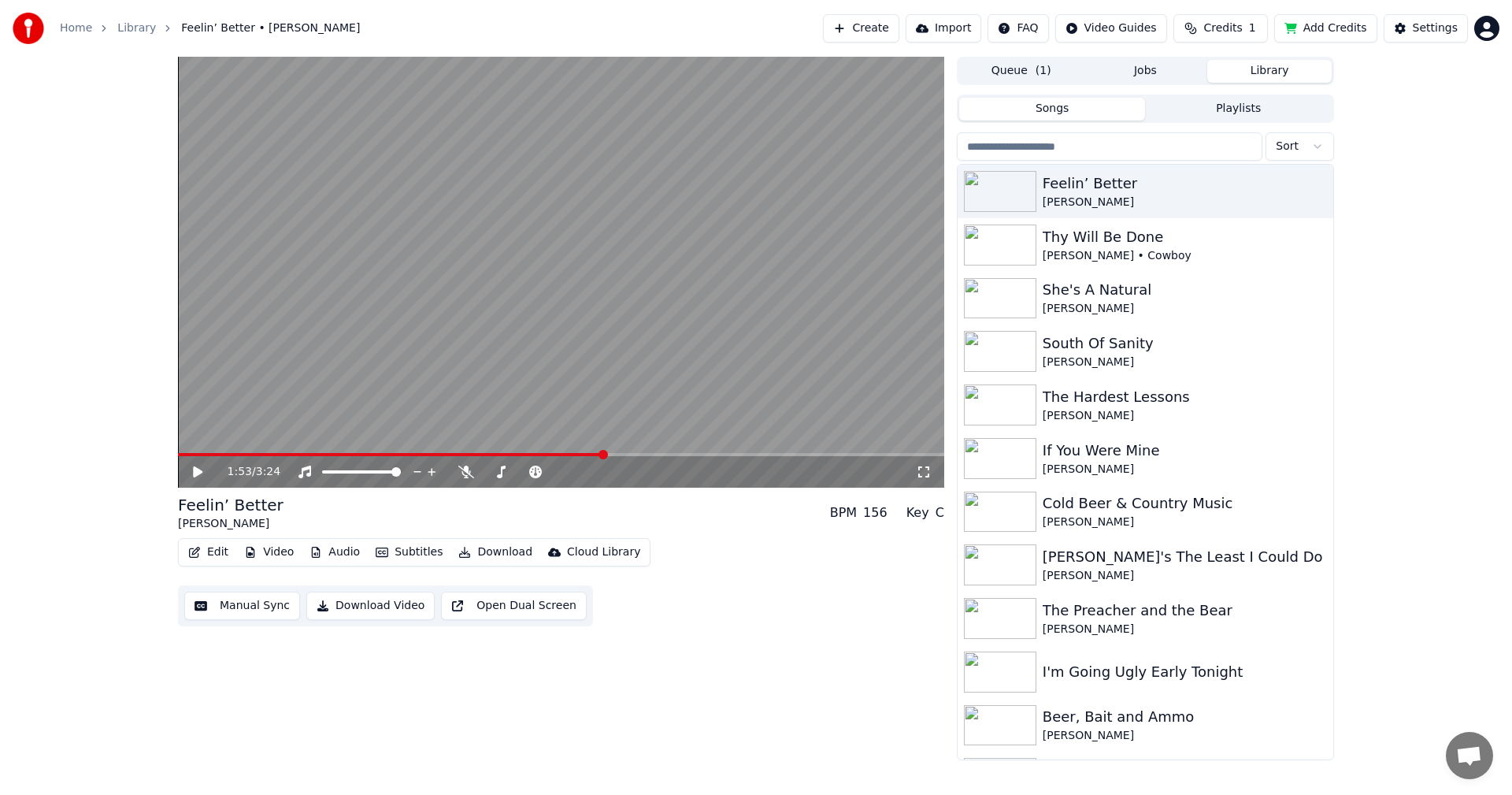
click at [1211, 26] on span "Credits" at bounding box center [1222, 28] width 38 height 16
click at [1322, 31] on button "Add Credits" at bounding box center [1325, 27] width 103 height 28
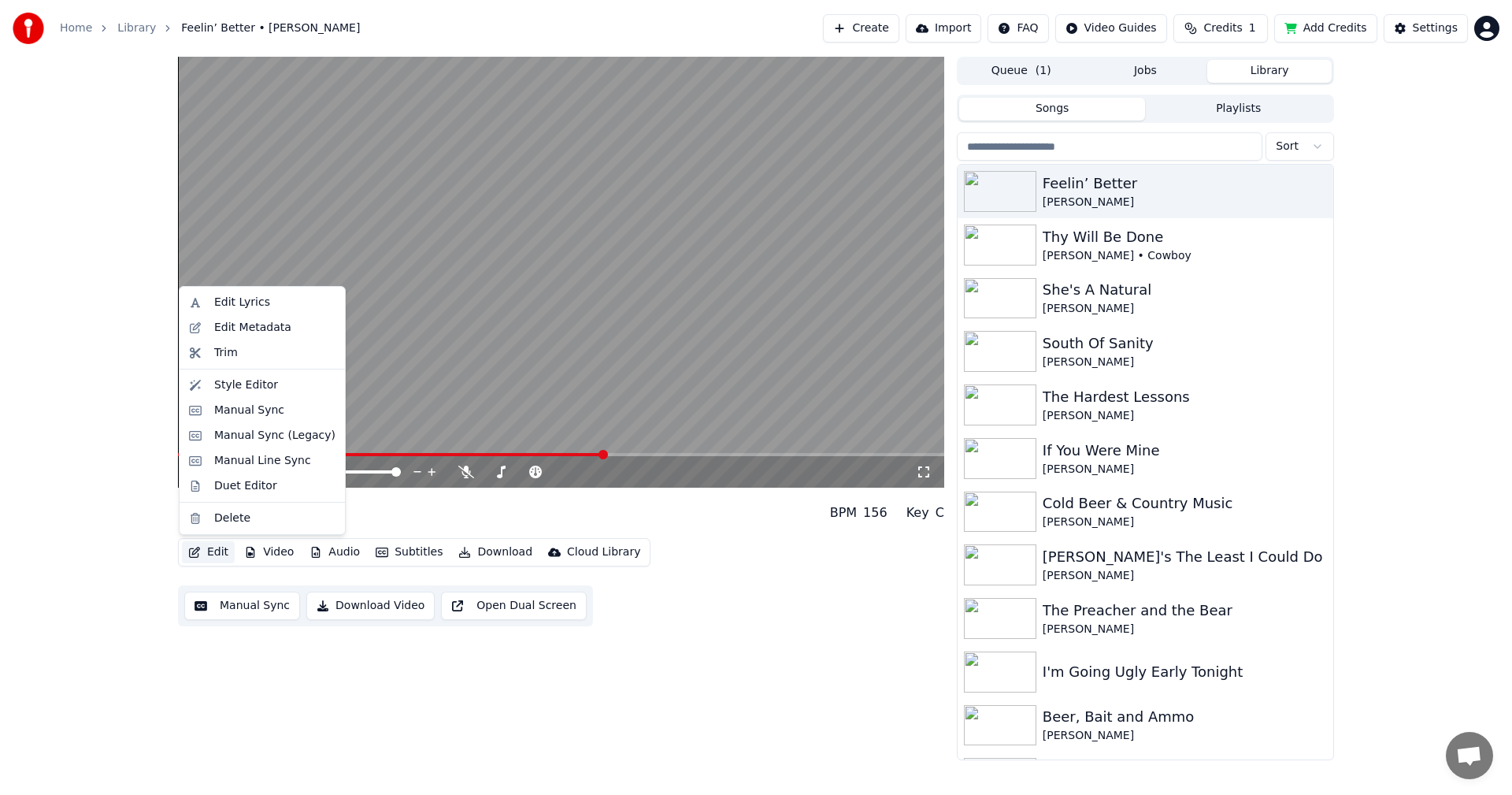
click at [217, 549] on button "Edit" at bounding box center [208, 552] width 53 height 22
click at [240, 304] on div "Edit Lyrics" at bounding box center [241, 302] width 56 height 16
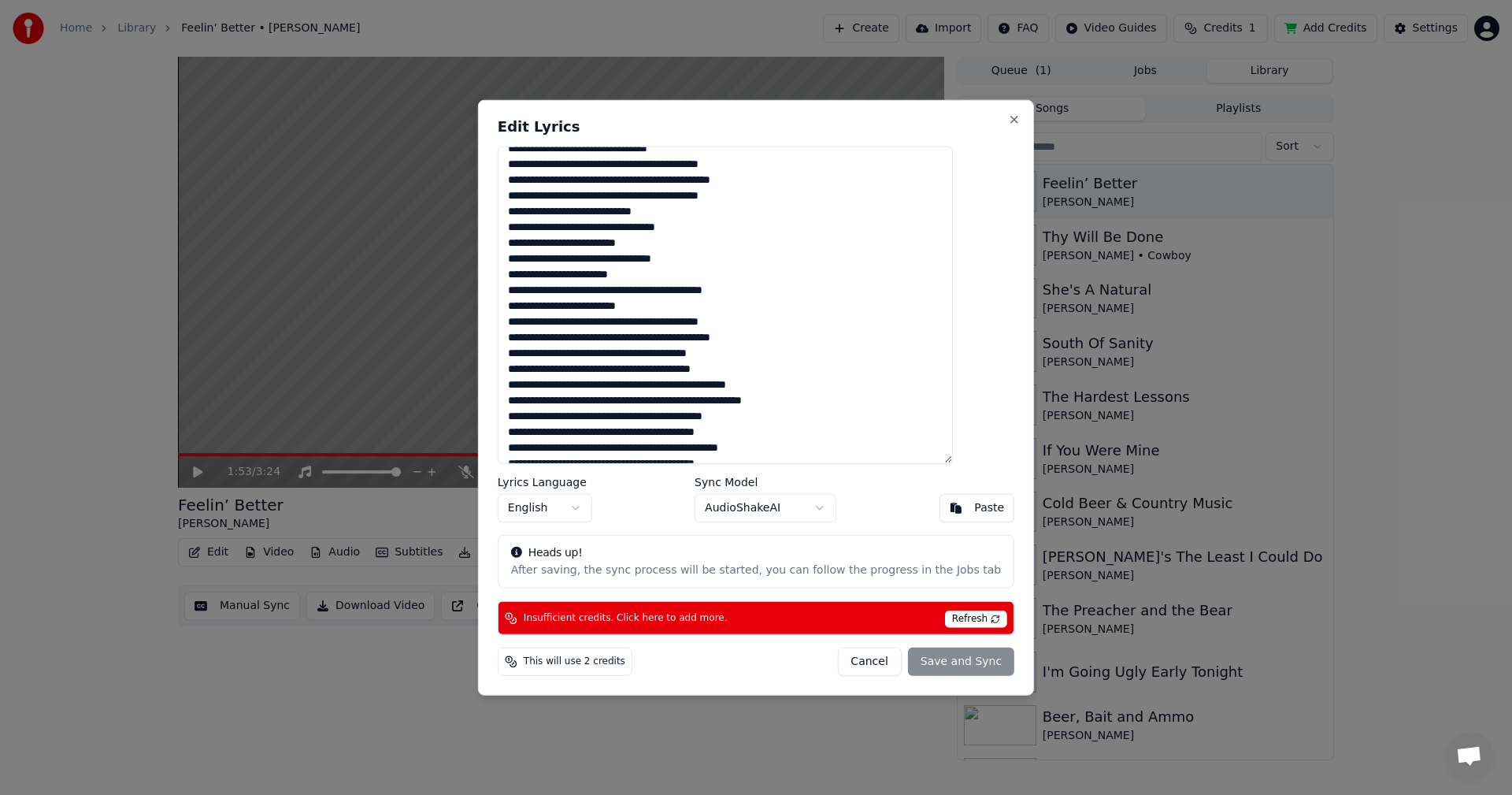
scroll to position [252, 0]
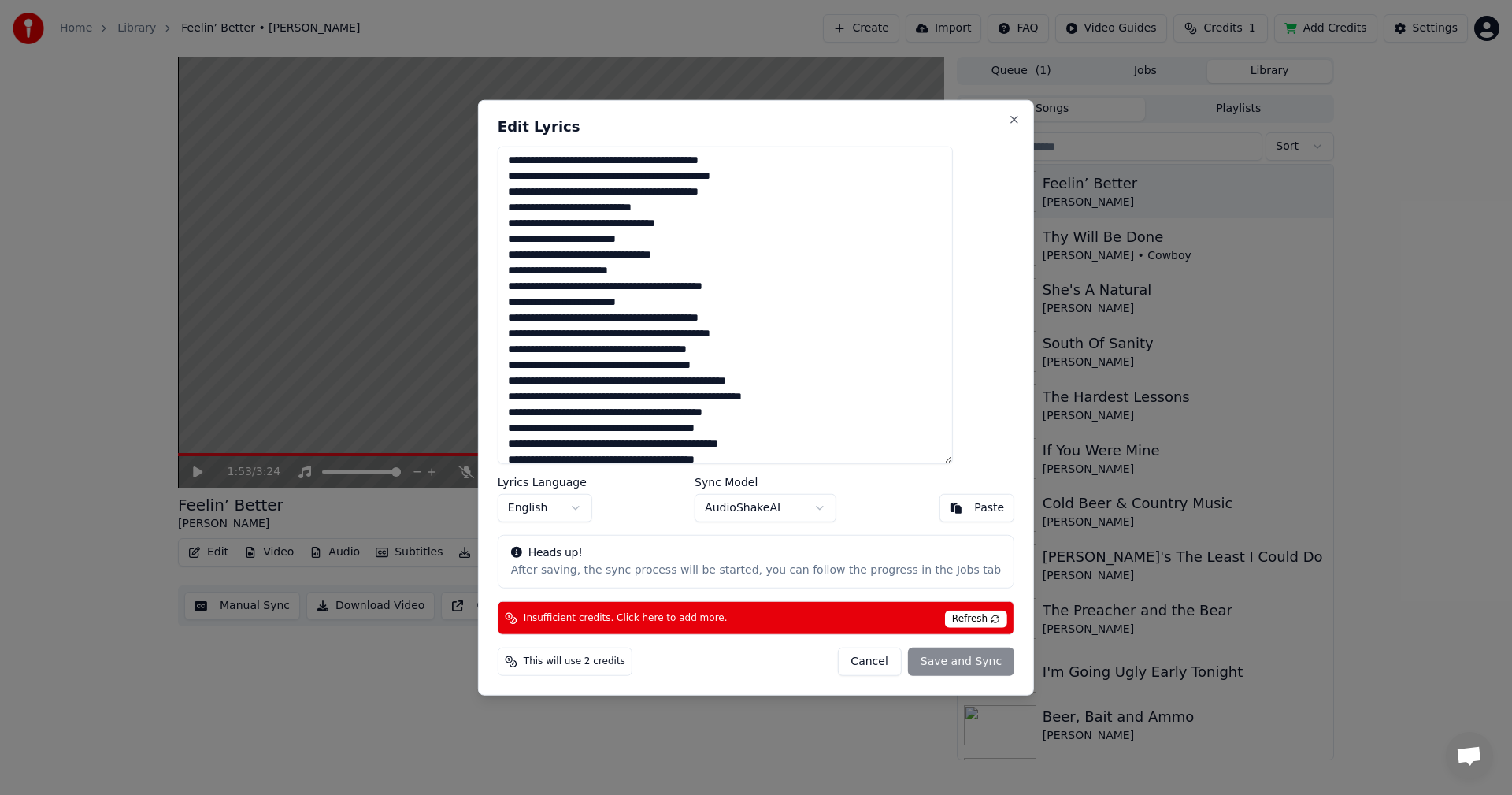
click at [554, 289] on textarea at bounding box center [725, 304] width 455 height 318
click at [633, 288] on textarea at bounding box center [725, 304] width 455 height 318
click at [655, 290] on textarea at bounding box center [725, 304] width 455 height 318
click at [781, 290] on textarea at bounding box center [725, 304] width 455 height 318
click at [913, 661] on div "Cancel Save and Sync" at bounding box center [925, 662] width 178 height 28
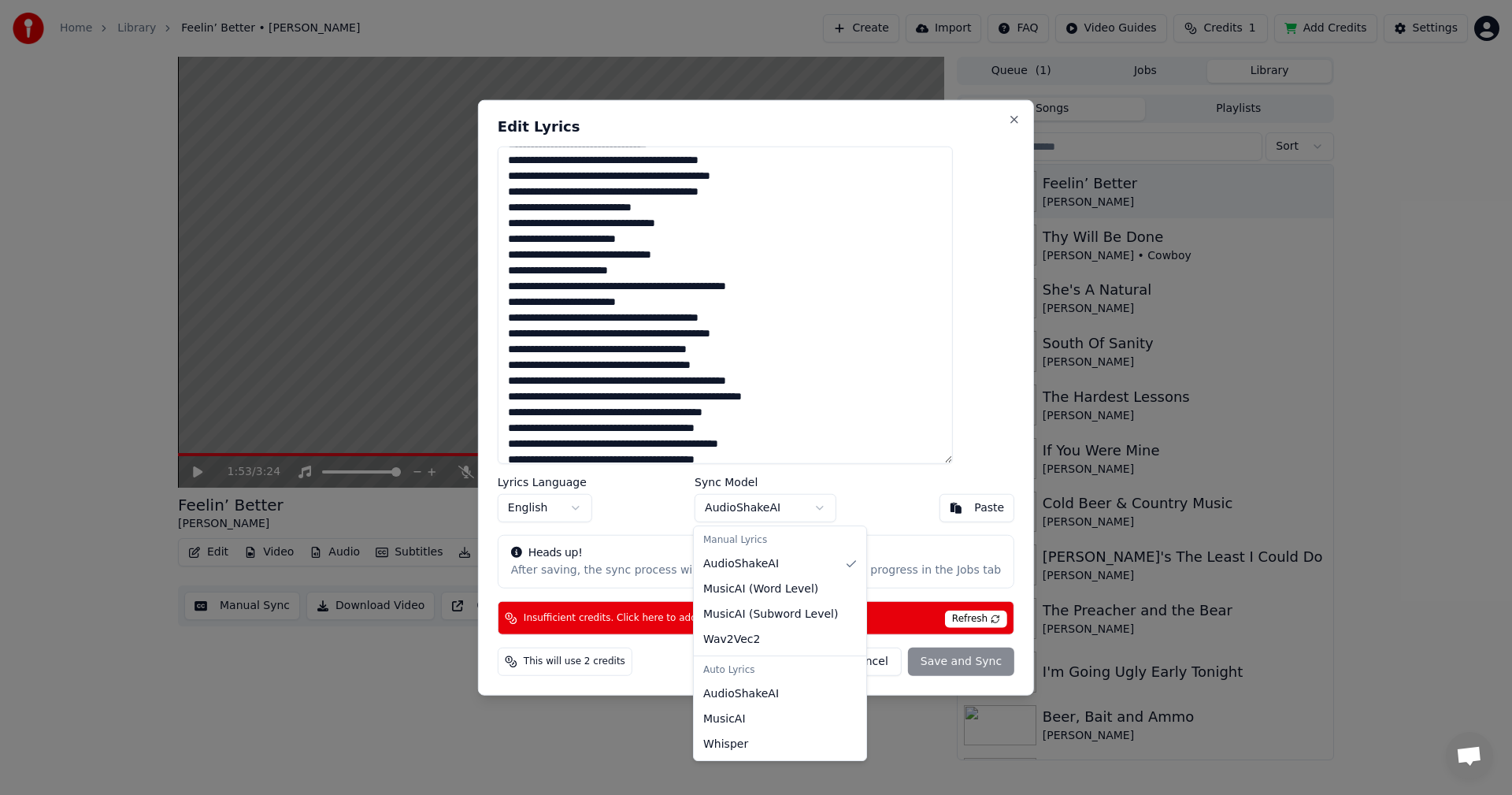
click at [818, 510] on body "Home Library Feelin’ Better • Creed [PERSON_NAME] Create Import FAQ Video Guide…" at bounding box center [756, 398] width 1512 height 795
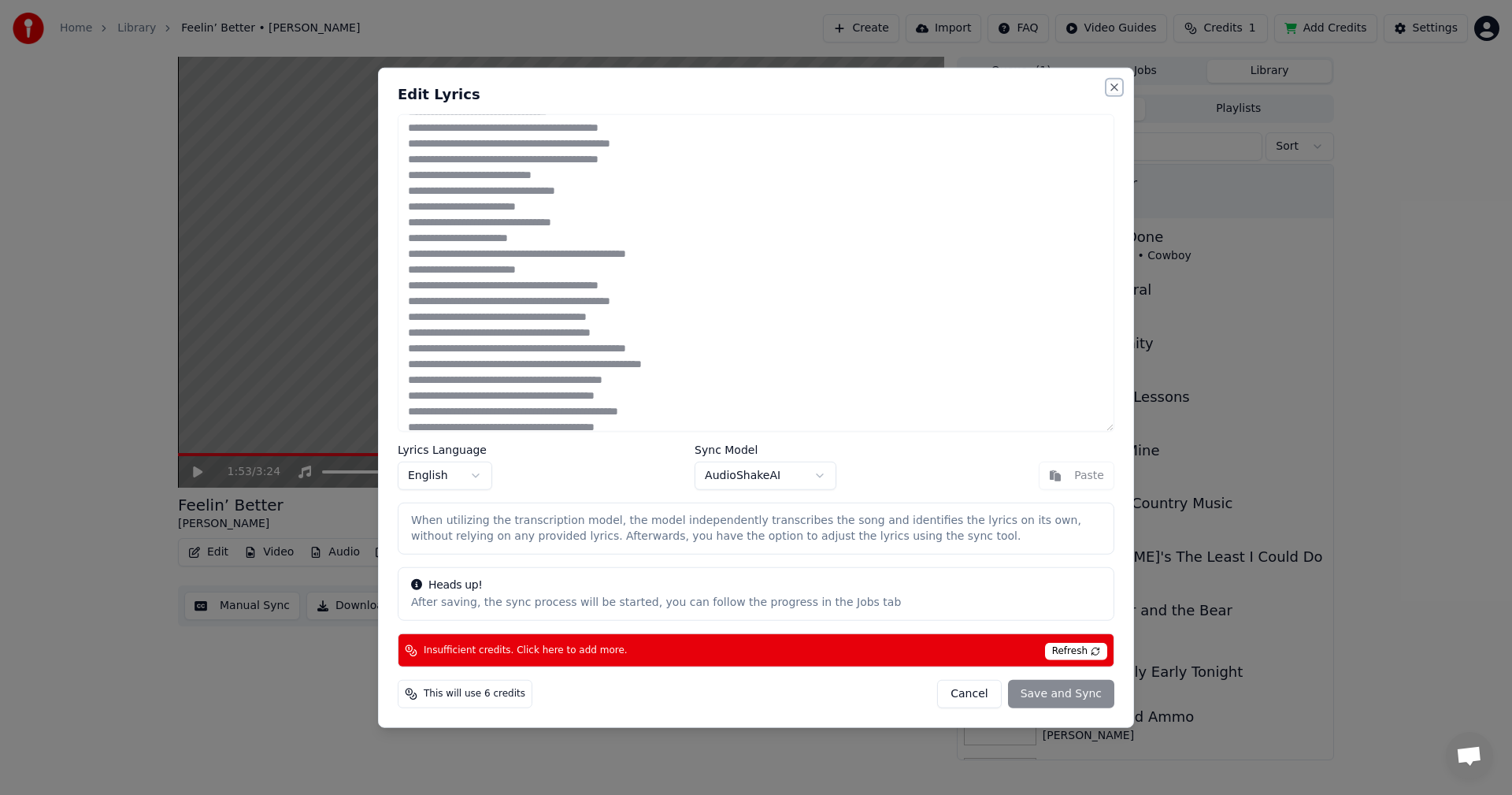
click at [1117, 87] on button "Close" at bounding box center [1114, 86] width 13 height 13
type textarea "**********"
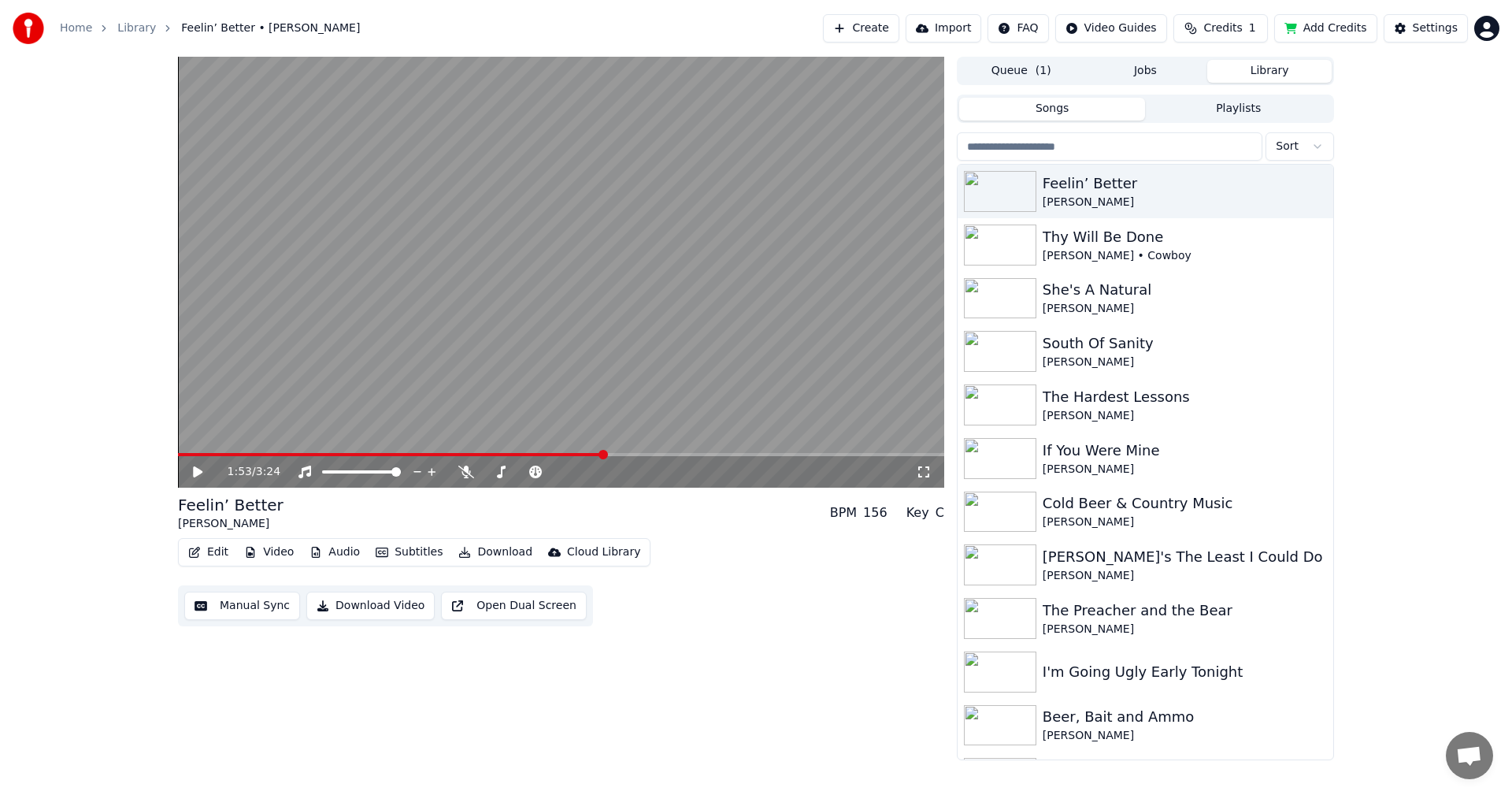
click at [1220, 38] on button "Credits 1" at bounding box center [1221, 27] width 94 height 28
click at [1303, 20] on button "Add Credits" at bounding box center [1325, 27] width 103 height 28
click at [1212, 23] on span "Credits" at bounding box center [1222, 28] width 38 height 16
click at [1211, 145] on button "Refresh" at bounding box center [1218, 145] width 81 height 28
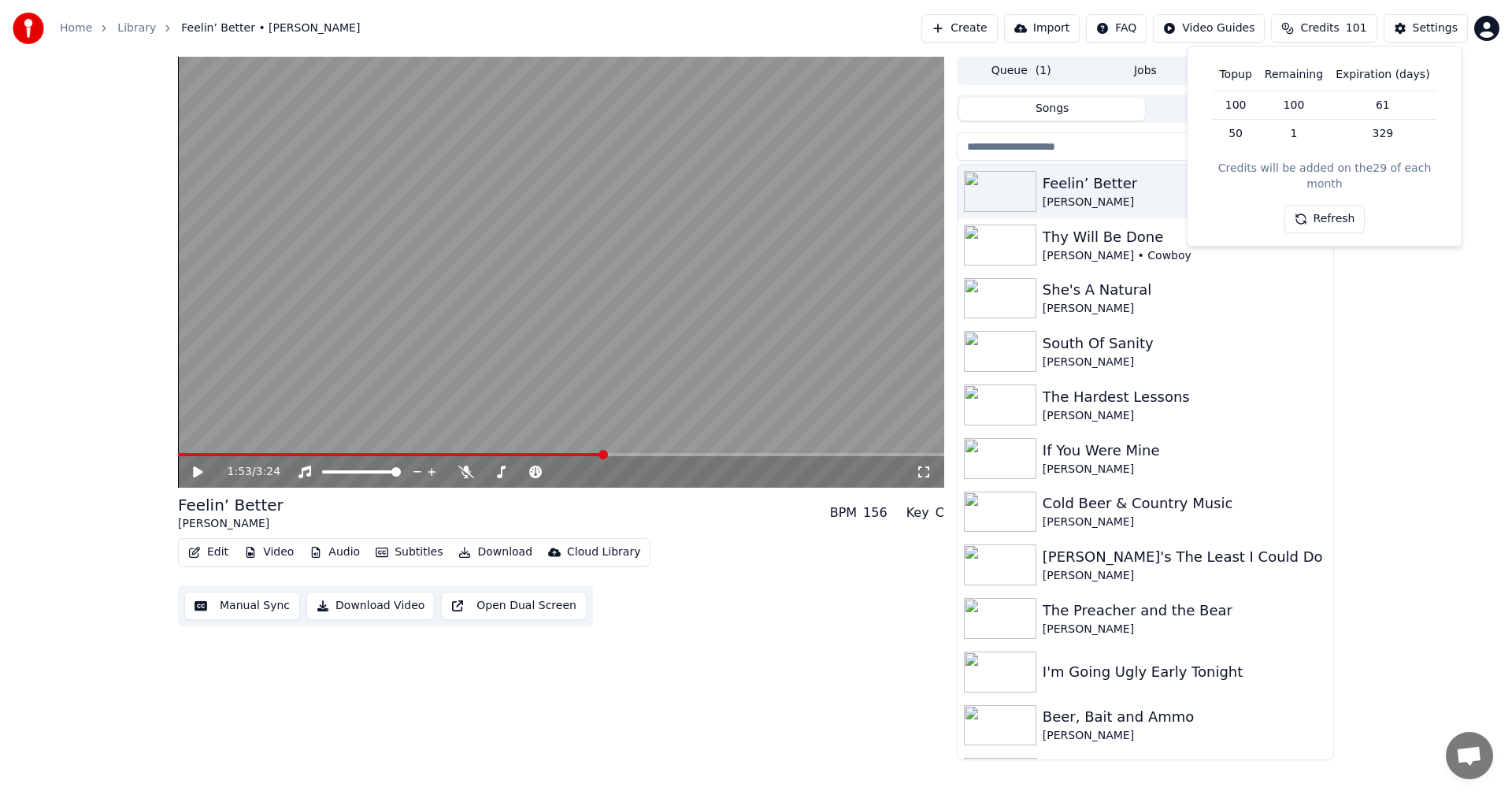
click at [1425, 267] on div "1:53 / 3:24 Feelin’ Better Creed [PERSON_NAME] BPM 156 Key C Edit Video Audio S…" at bounding box center [756, 408] width 1512 height 704
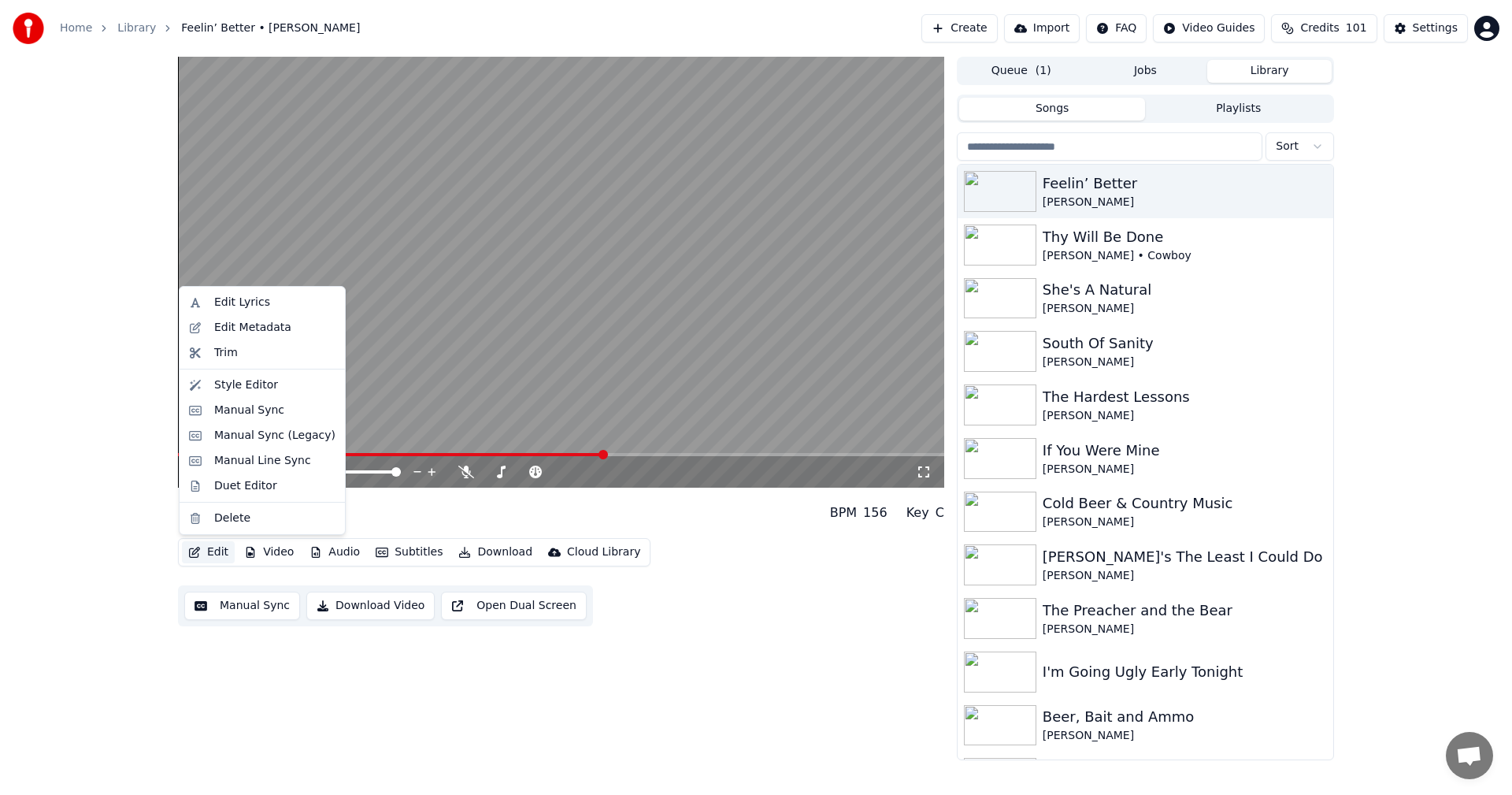
click at [215, 556] on button "Edit" at bounding box center [208, 552] width 53 height 22
click at [242, 305] on div "Edit Lyrics" at bounding box center [241, 302] width 56 height 16
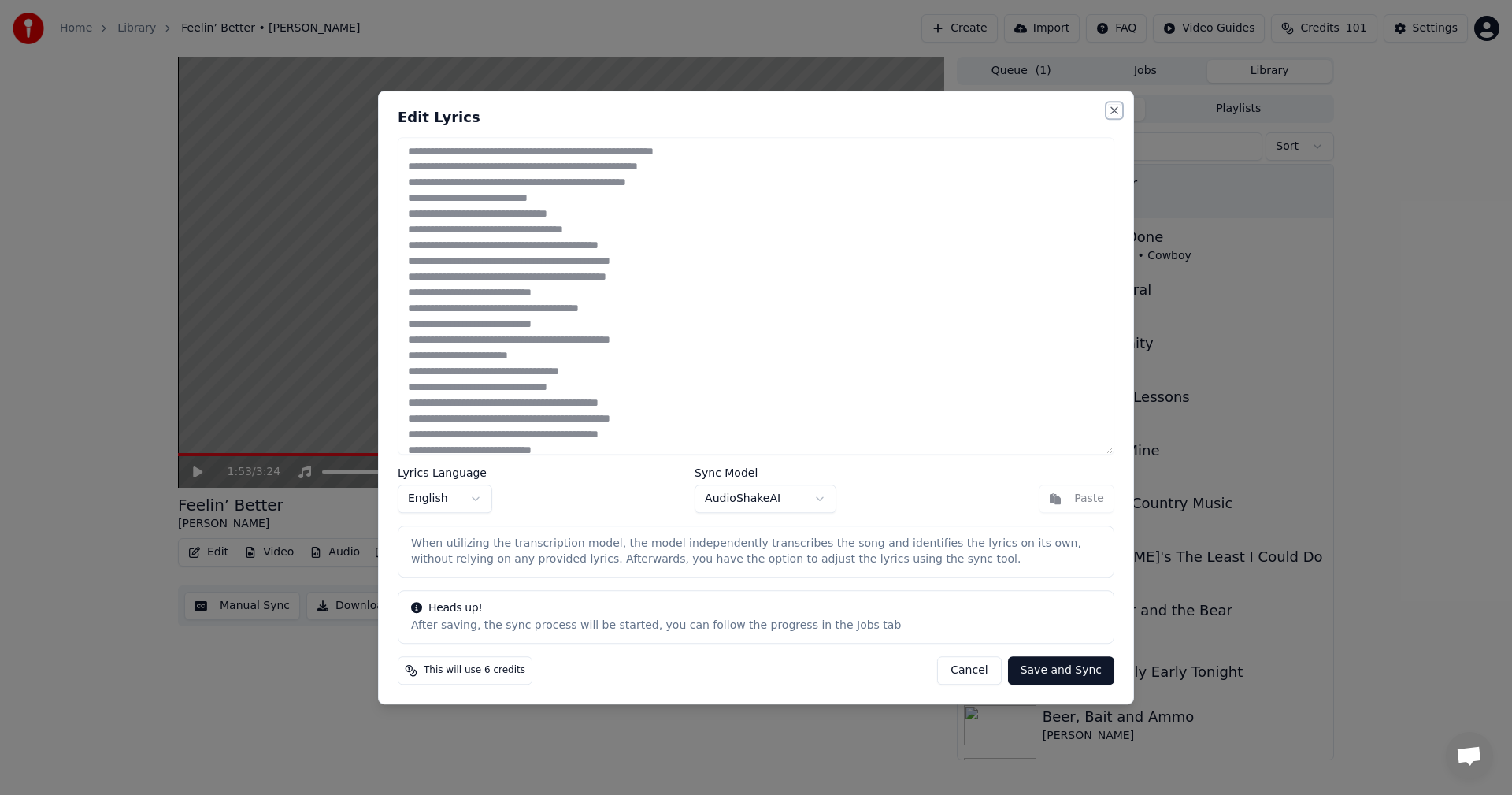
click at [1117, 106] on button "Close" at bounding box center [1114, 110] width 13 height 13
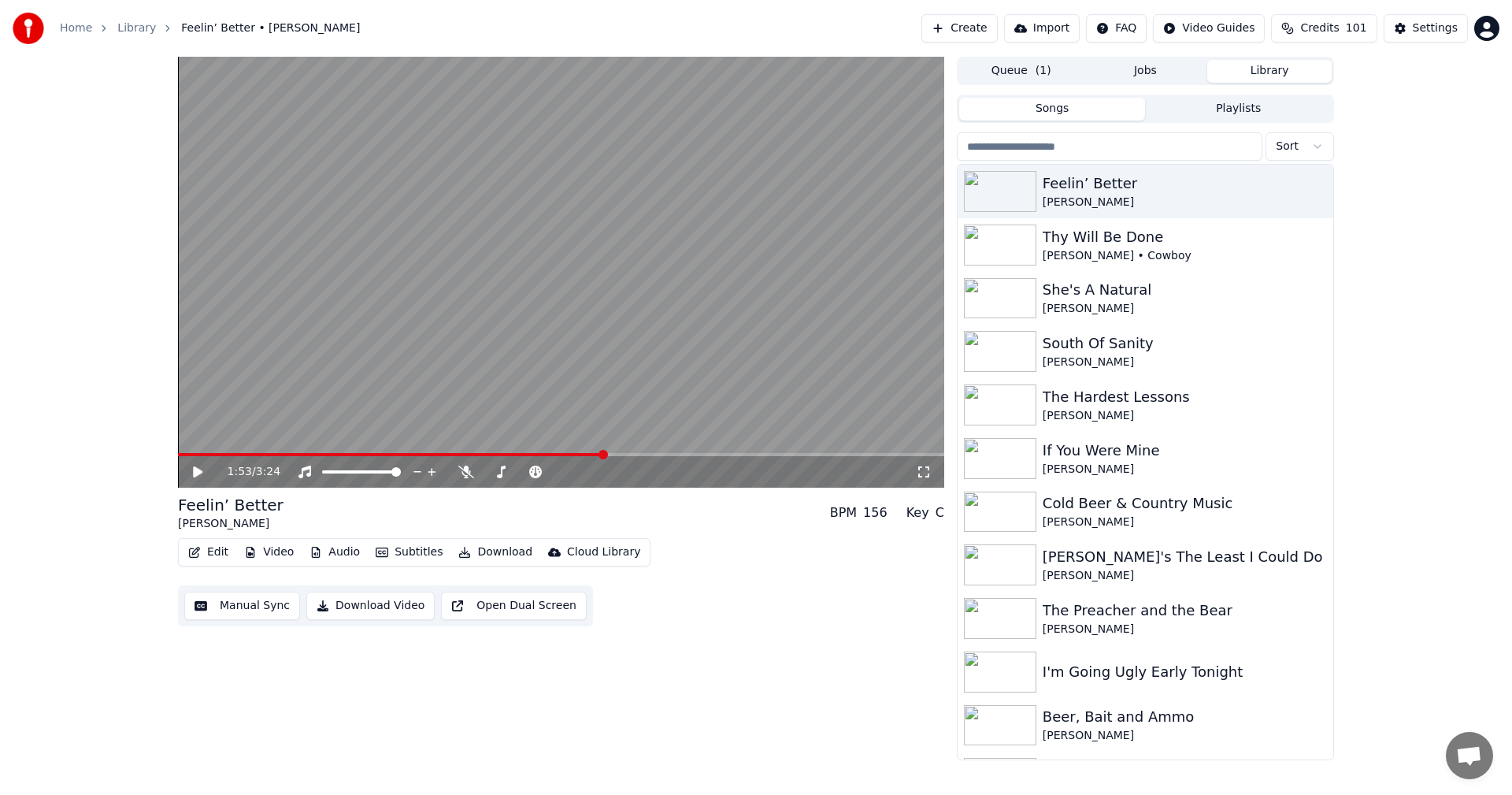
click at [214, 553] on button "Edit" at bounding box center [208, 552] width 53 height 22
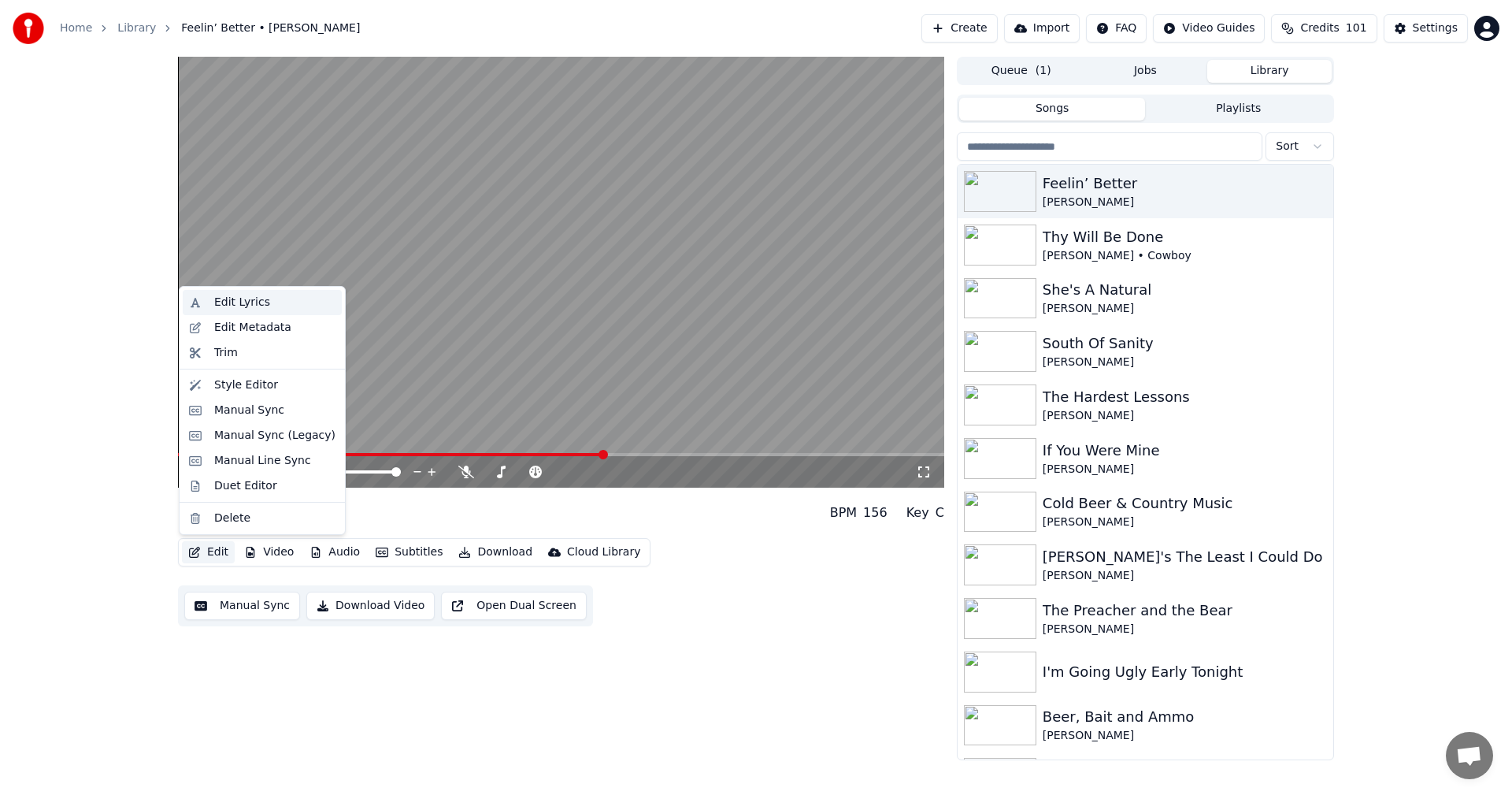
click at [226, 301] on div "Edit Lyrics" at bounding box center [241, 302] width 56 height 16
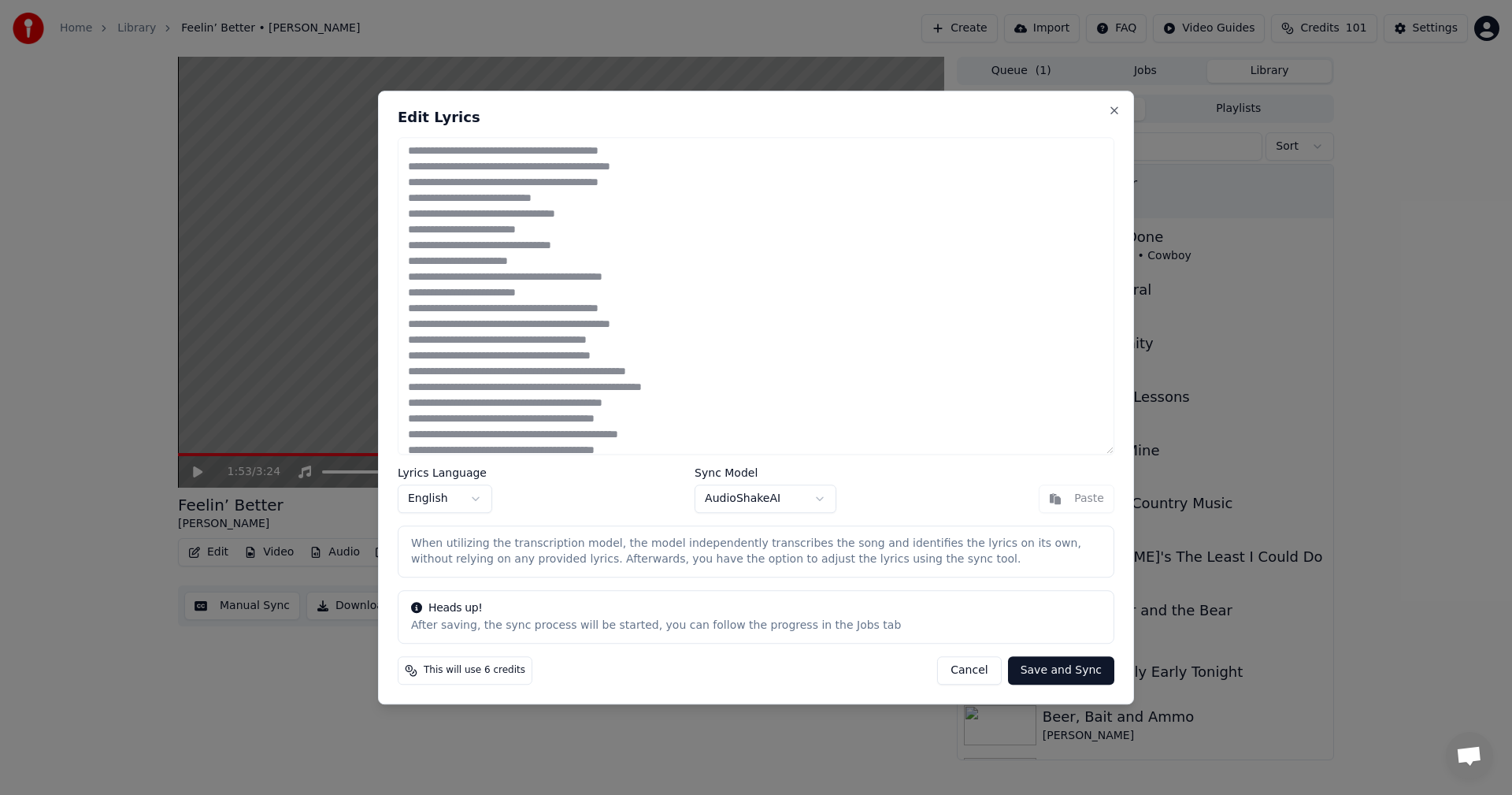
click at [427, 280] on textarea at bounding box center [756, 296] width 716 height 318
click at [425, 278] on textarea at bounding box center [756, 296] width 716 height 318
click at [963, 662] on button "Cancel" at bounding box center [968, 669] width 64 height 28
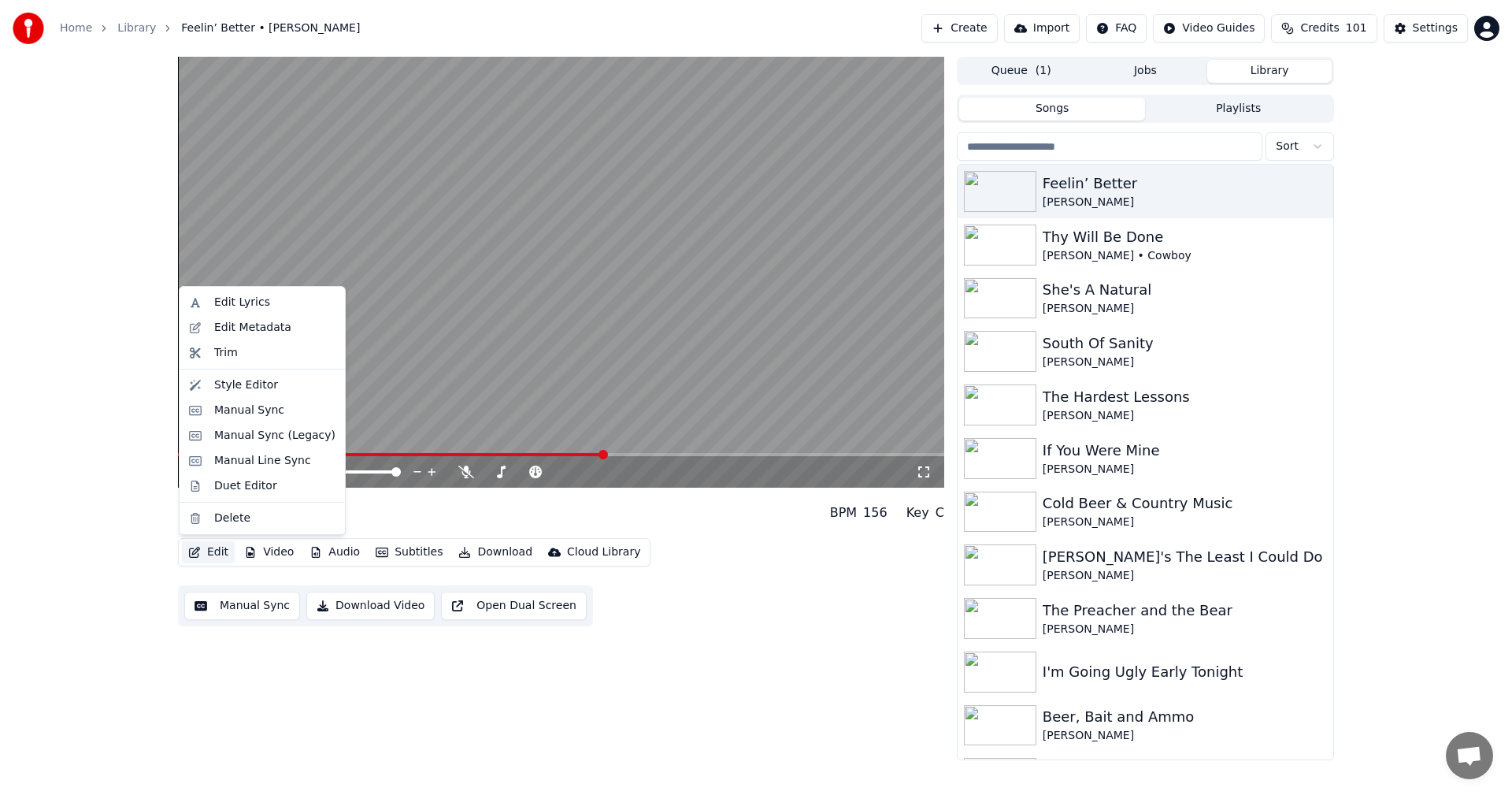
click at [220, 554] on button "Edit" at bounding box center [208, 552] width 53 height 22
click at [231, 301] on div "Edit Lyrics" at bounding box center [241, 302] width 56 height 16
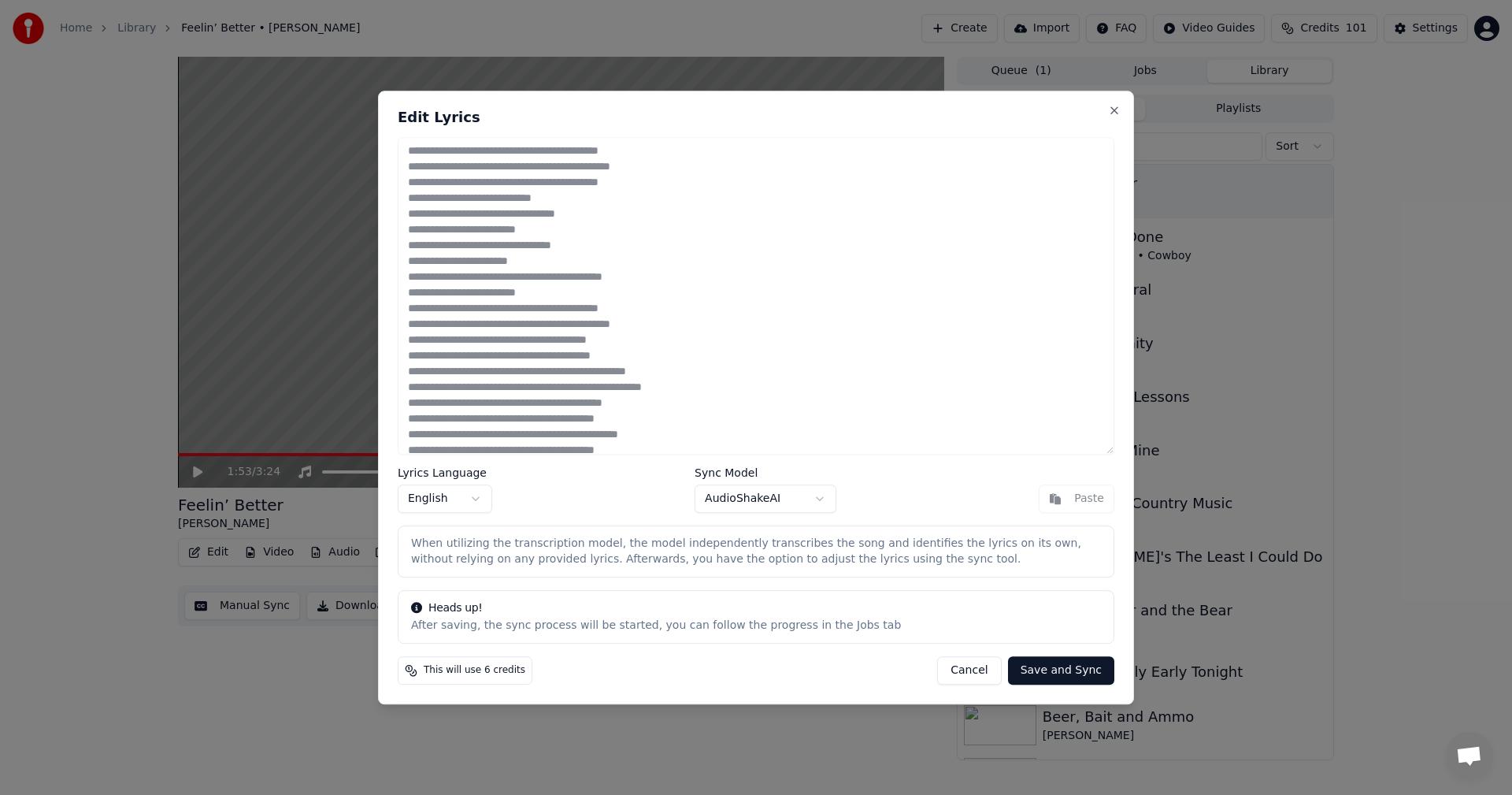
click at [444, 282] on textarea at bounding box center [756, 296] width 716 height 318
click at [978, 672] on button "Cancel" at bounding box center [968, 669] width 64 height 28
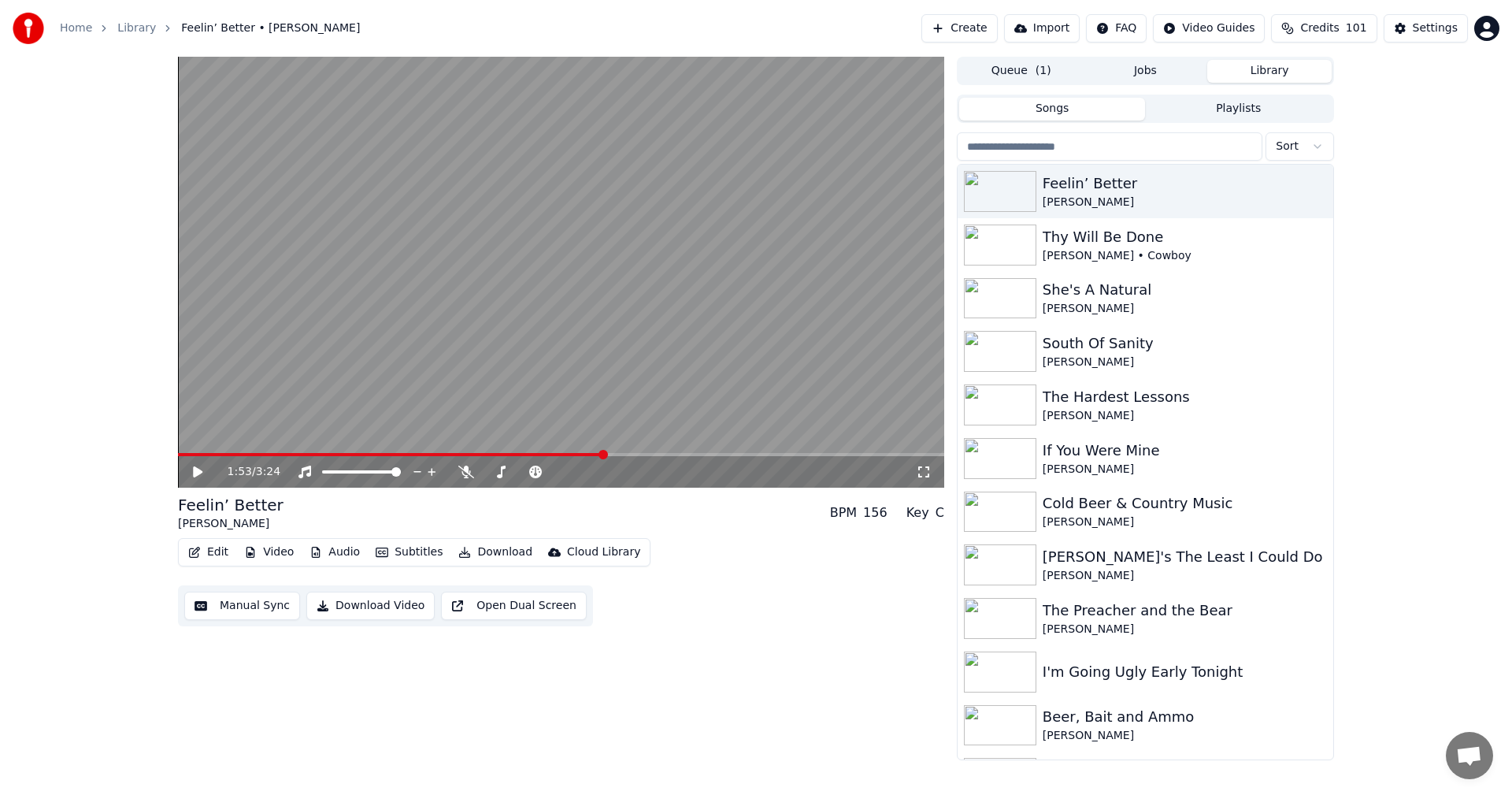
click at [209, 555] on button "Edit" at bounding box center [208, 552] width 53 height 22
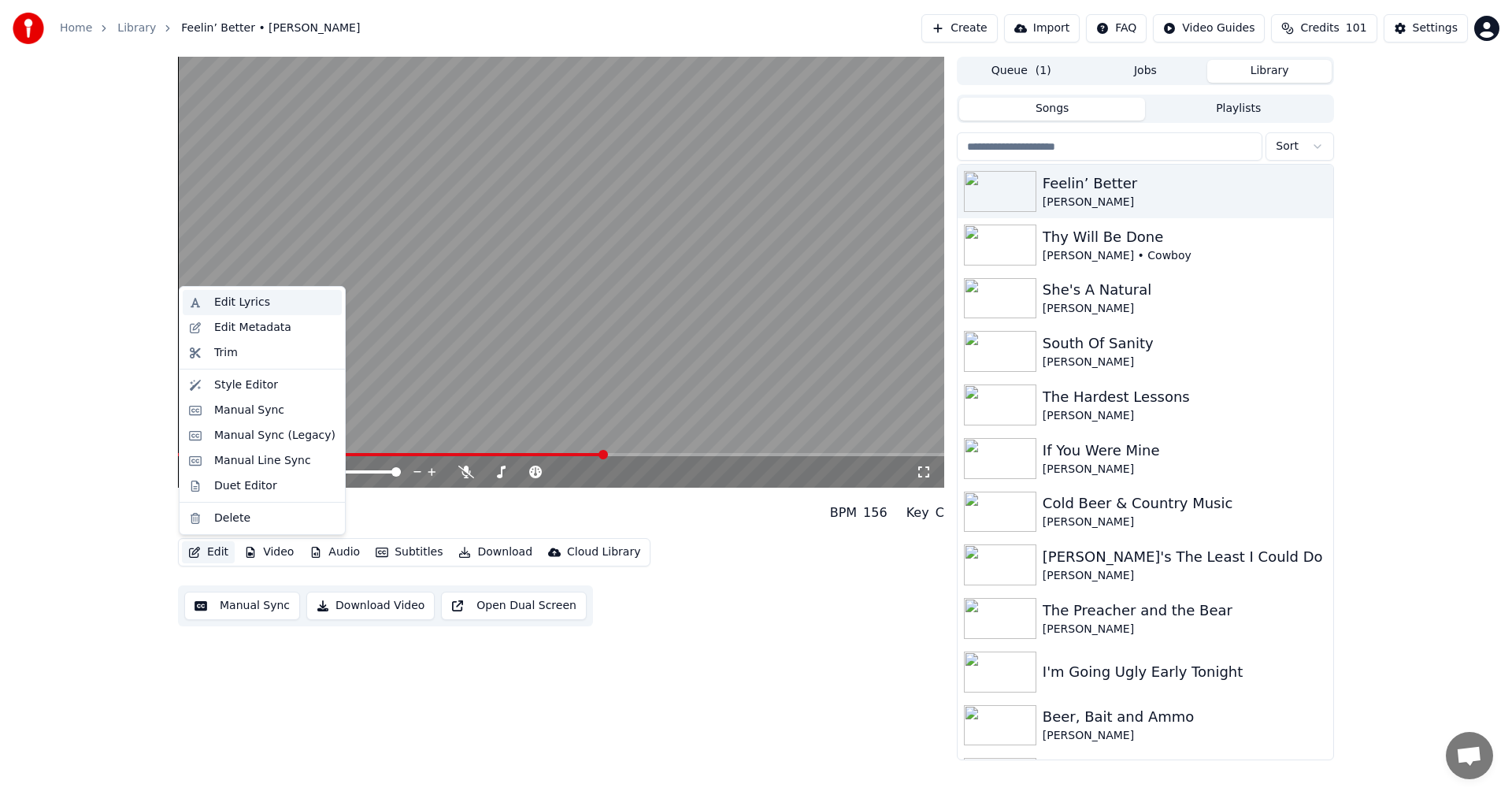
click at [217, 313] on div "Edit Lyrics" at bounding box center [262, 302] width 159 height 26
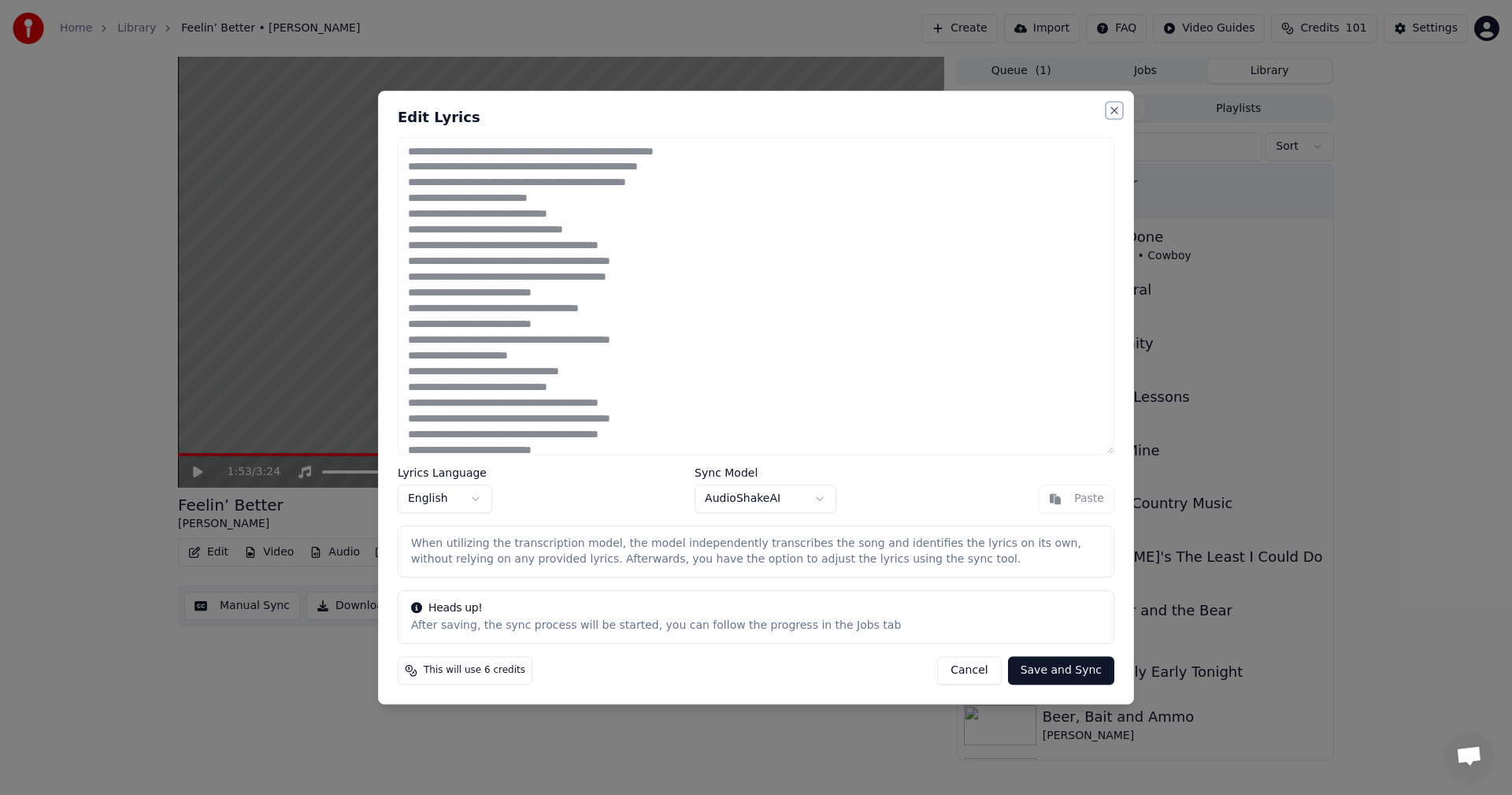
click at [1112, 109] on button "Close" at bounding box center [1114, 110] width 13 height 13
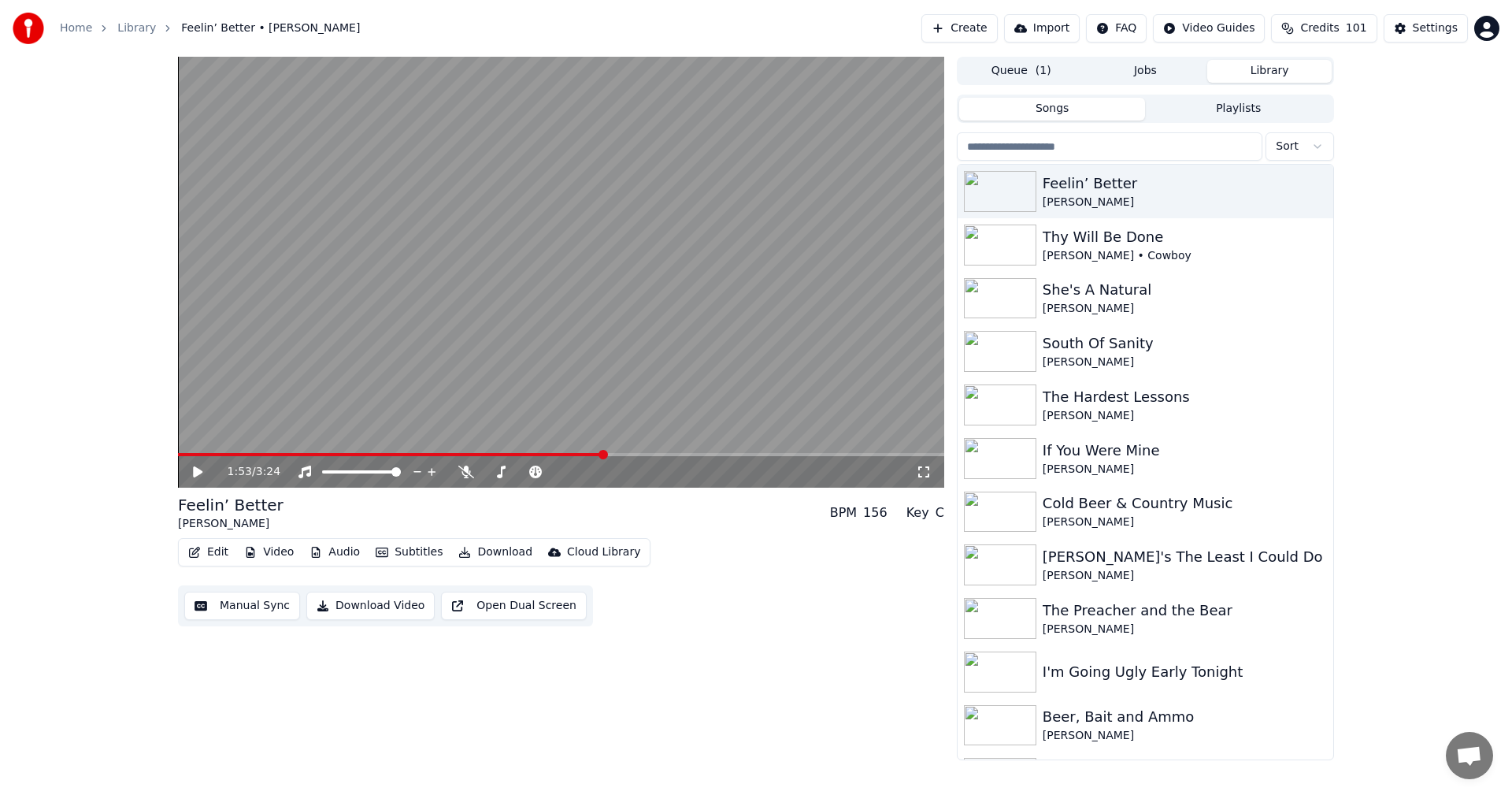
click at [214, 552] on button "Edit" at bounding box center [208, 552] width 53 height 22
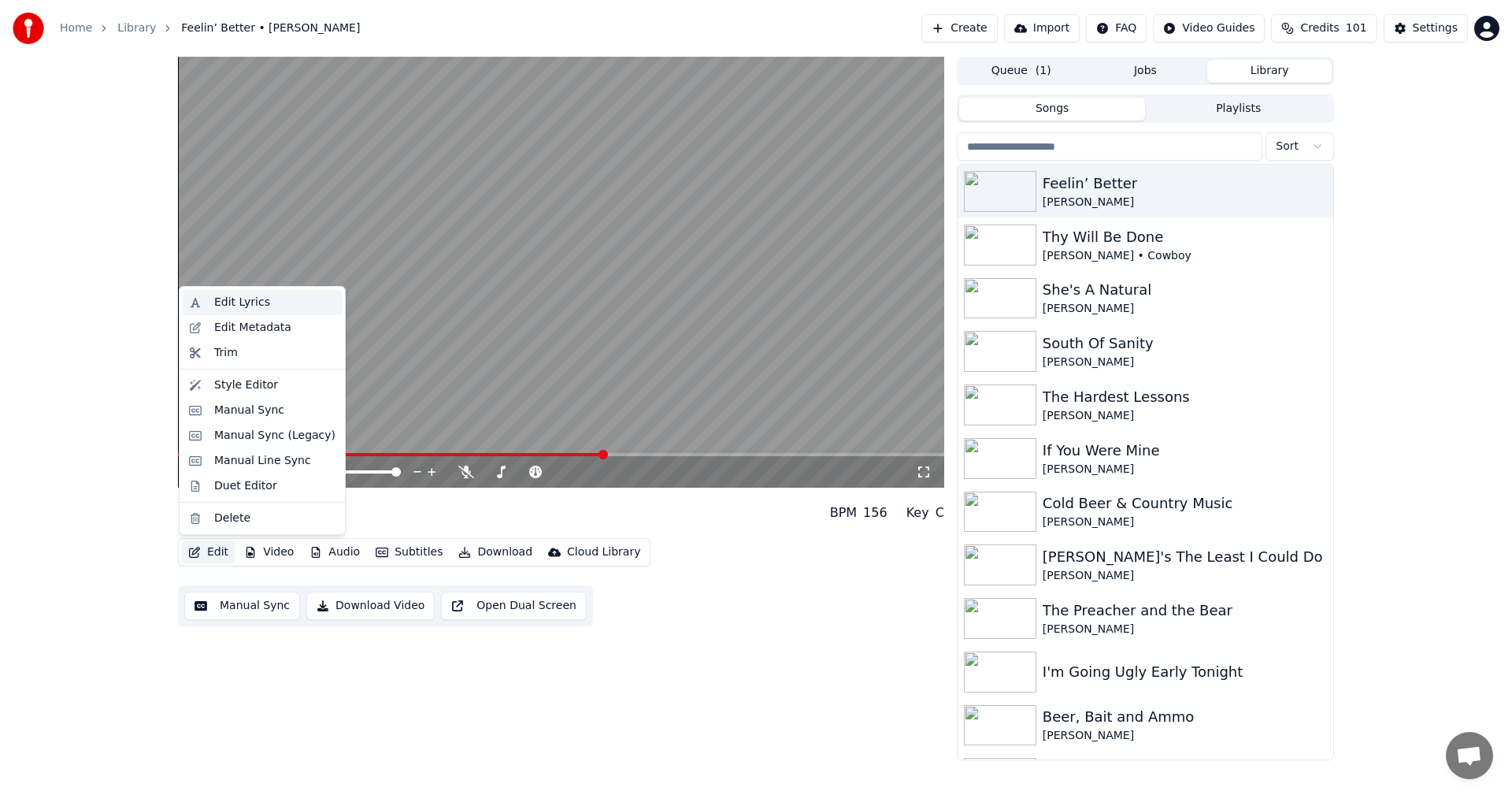
click at [229, 296] on div "Edit Lyrics" at bounding box center [241, 302] width 56 height 16
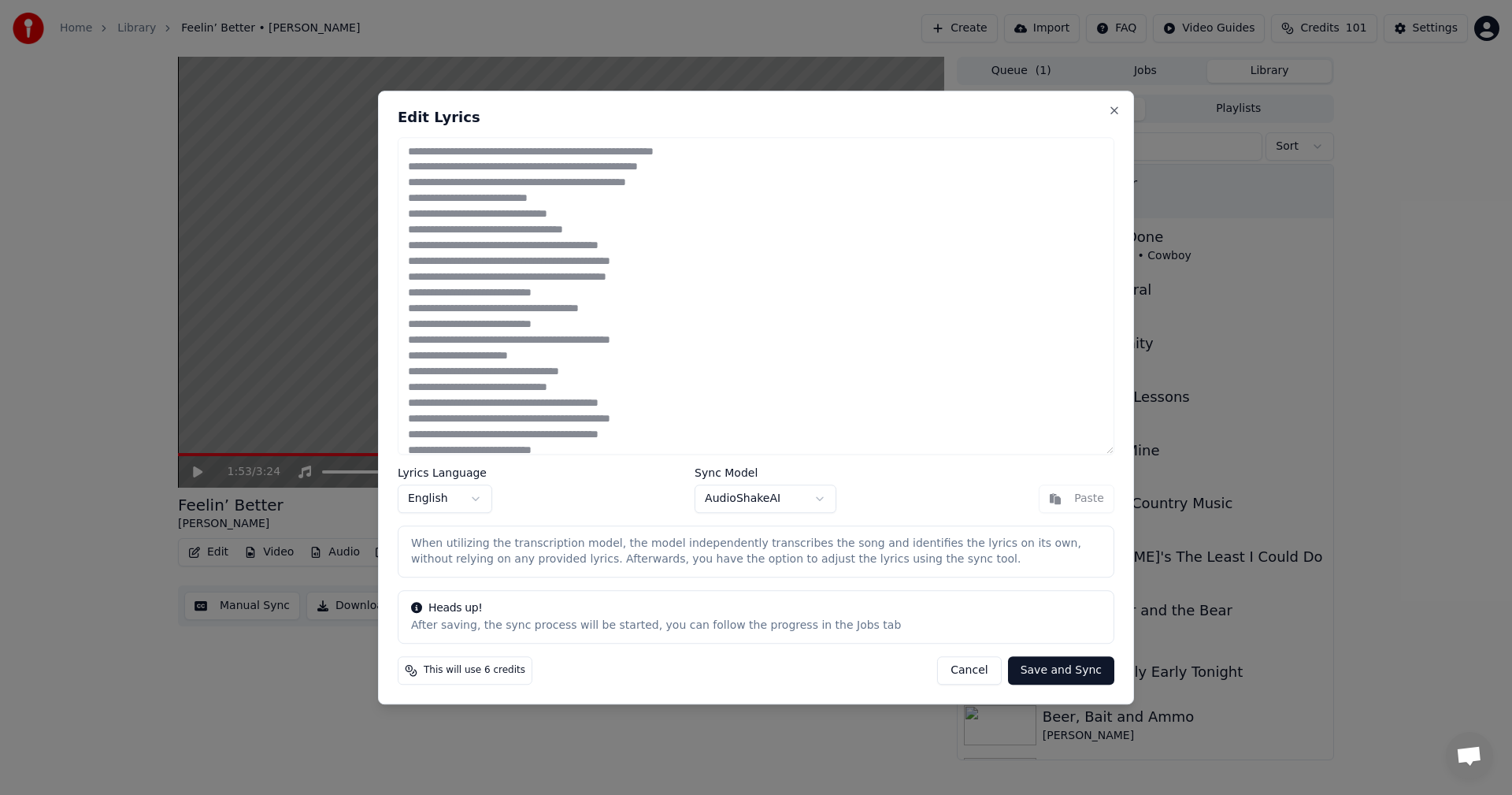
click at [973, 664] on button "Cancel" at bounding box center [968, 669] width 64 height 28
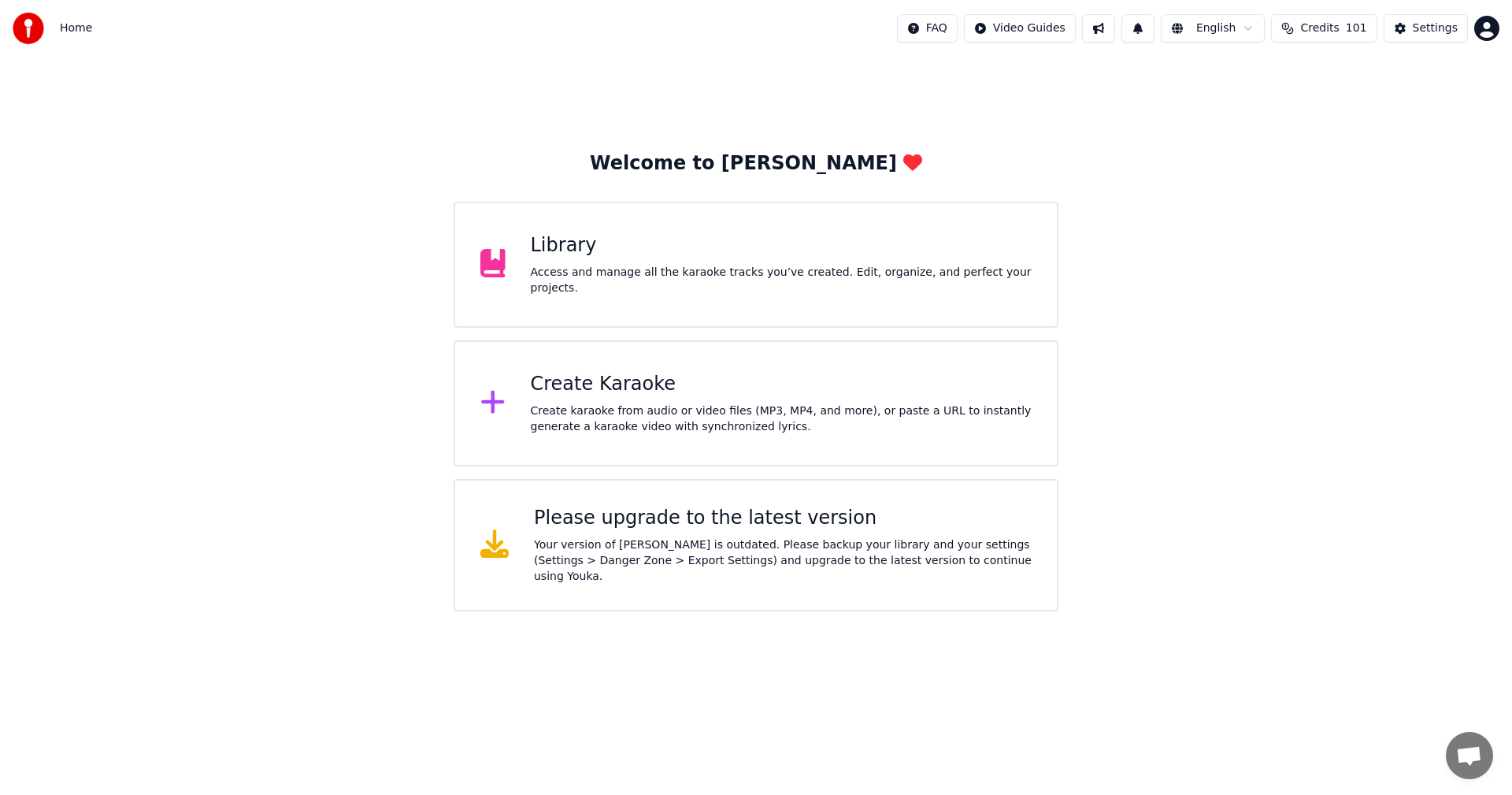
click at [559, 258] on div "Library" at bounding box center [781, 246] width 501 height 26
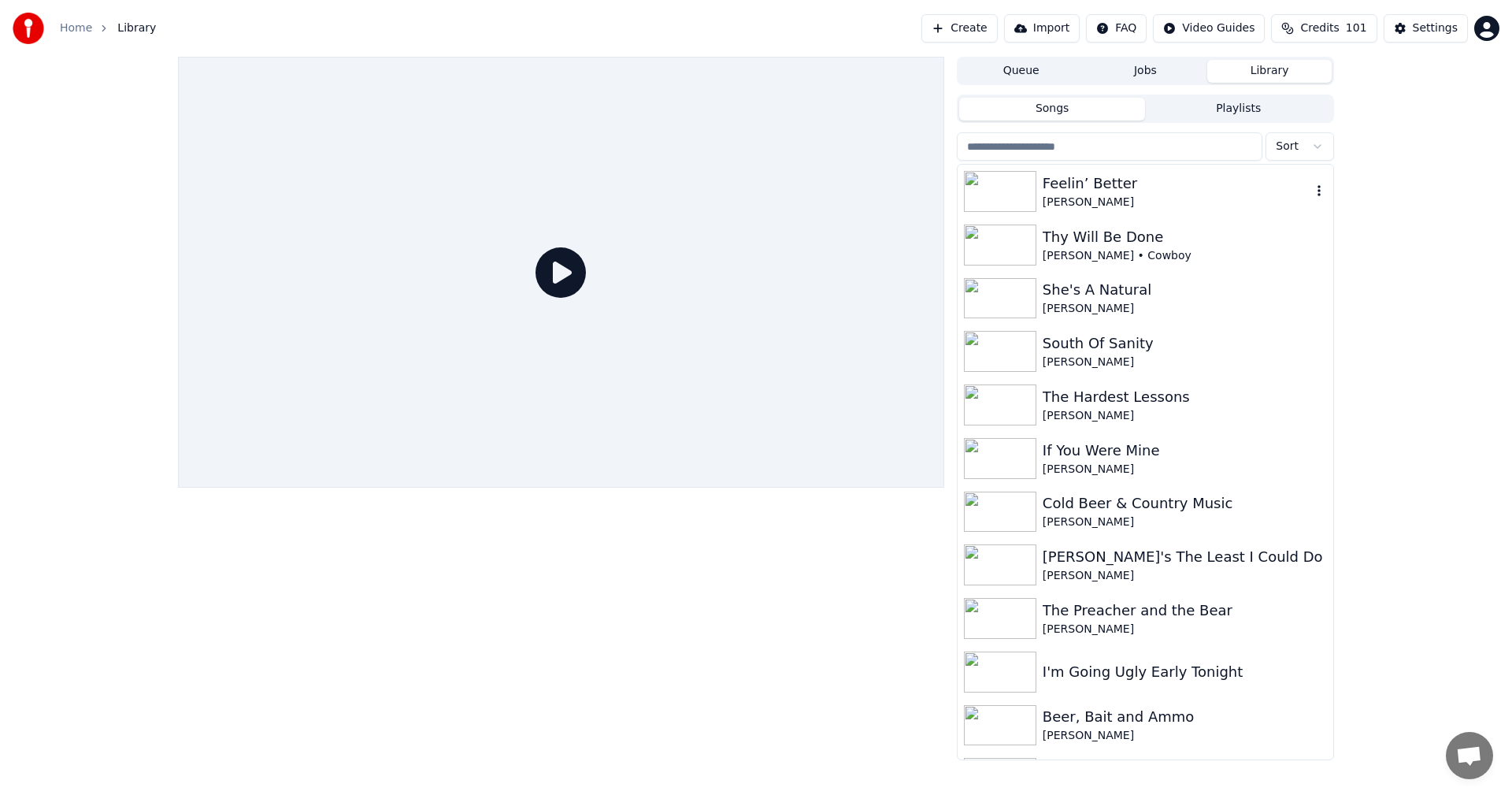
click at [995, 174] on img at bounding box center [1000, 191] width 73 height 41
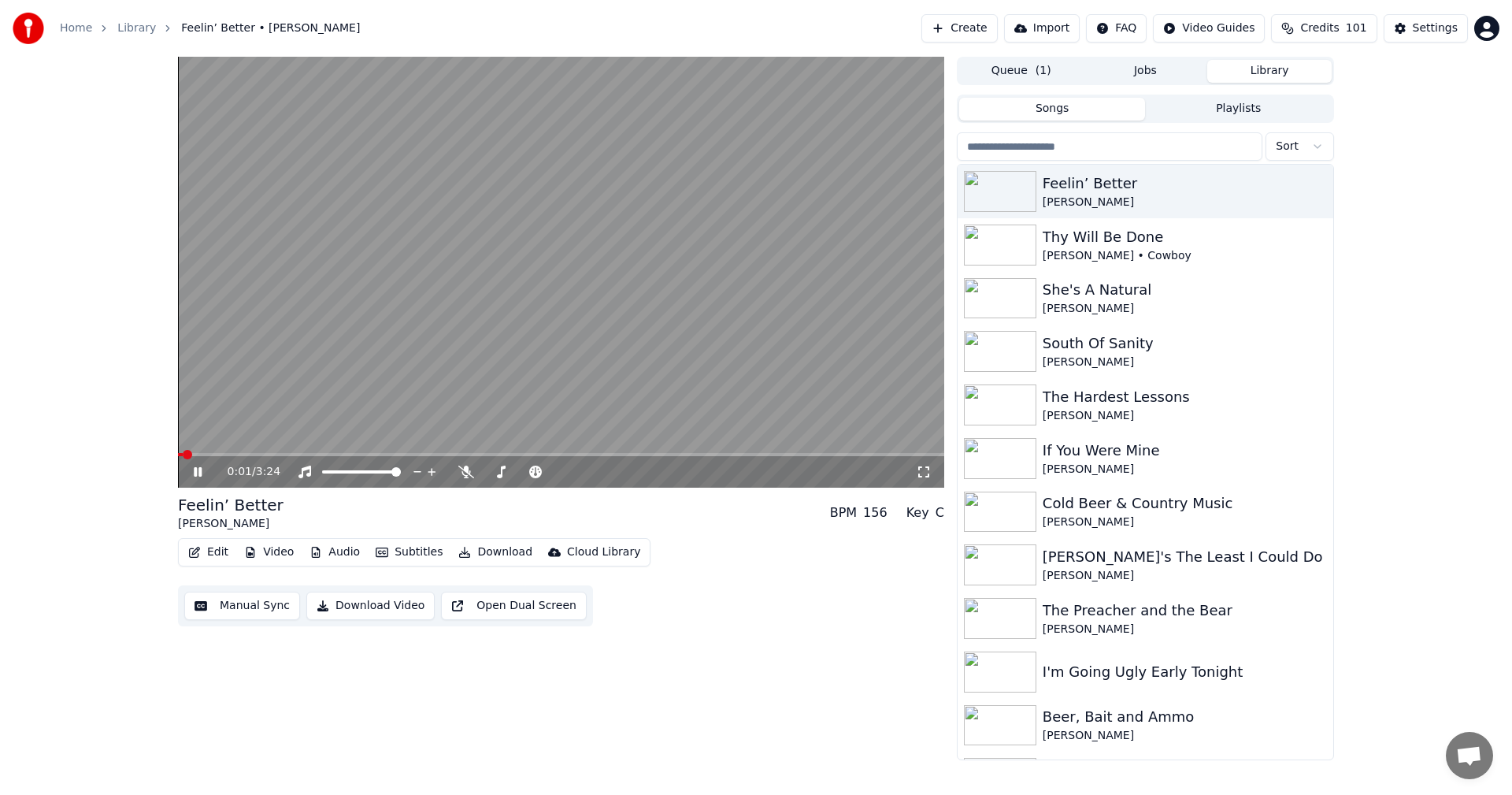
click at [193, 468] on icon at bounding box center [209, 471] width 37 height 13
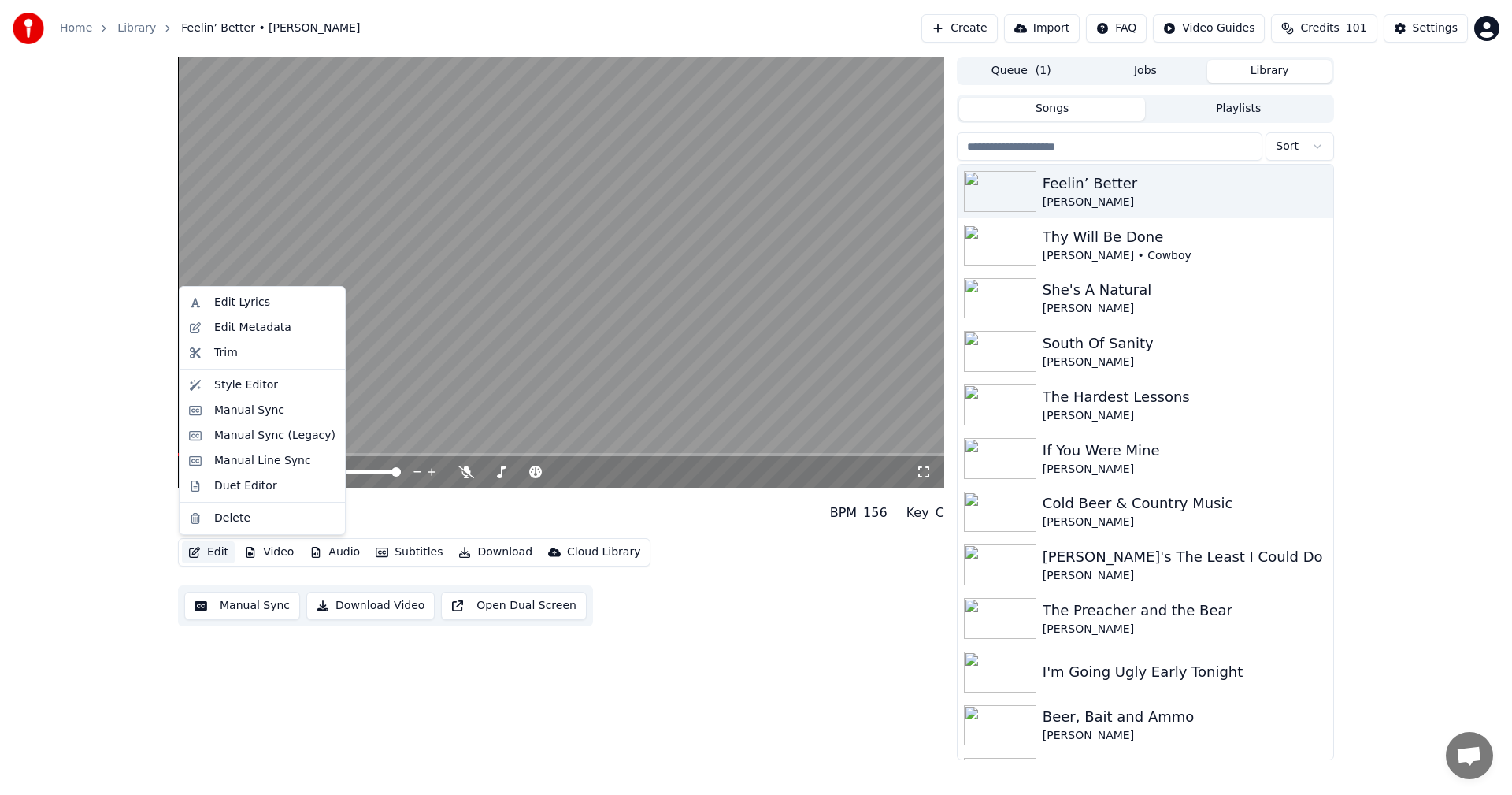
click at [210, 550] on button "Edit" at bounding box center [208, 552] width 53 height 22
click at [245, 305] on div "Edit Lyrics" at bounding box center [241, 302] width 56 height 16
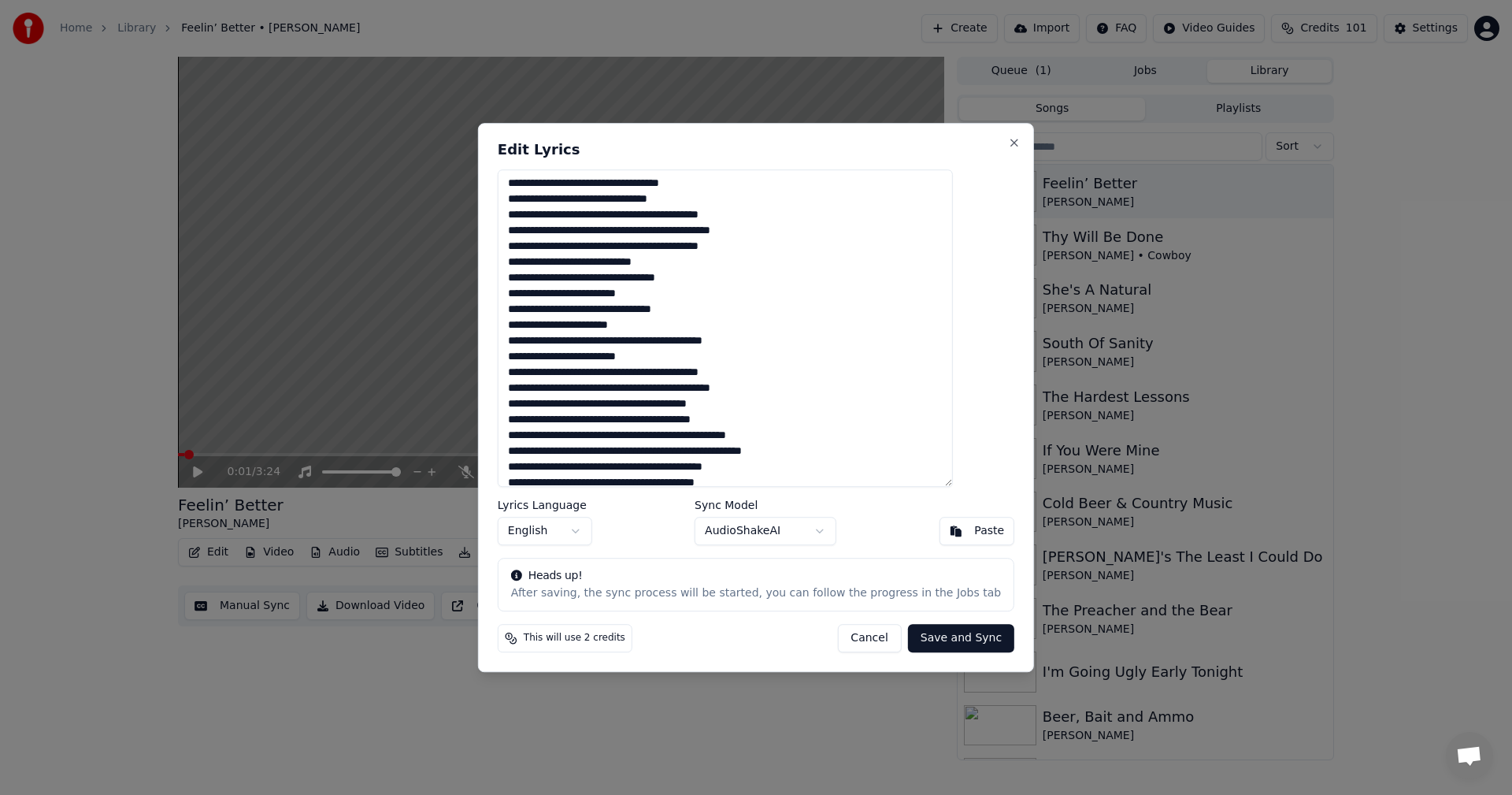
scroll to position [252, 0]
click at [556, 309] on textarea at bounding box center [725, 329] width 455 height 318
click at [633, 306] on textarea at bounding box center [725, 329] width 455 height 318
click at [657, 309] on textarea at bounding box center [725, 329] width 455 height 318
click at [784, 305] on textarea at bounding box center [725, 329] width 455 height 318
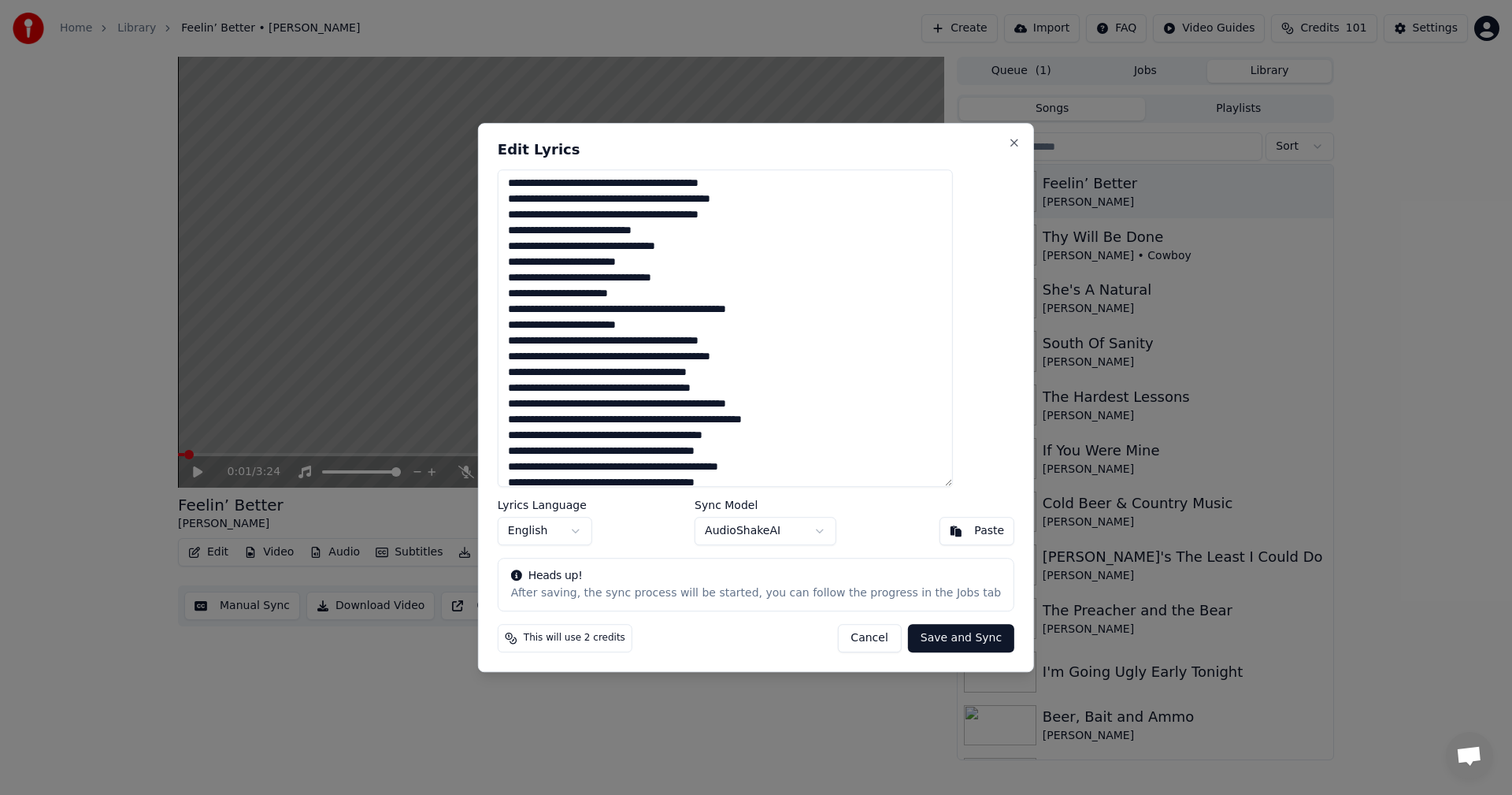
type textarea "**********"
click at [943, 636] on button "Save and Sync" at bounding box center [961, 638] width 106 height 28
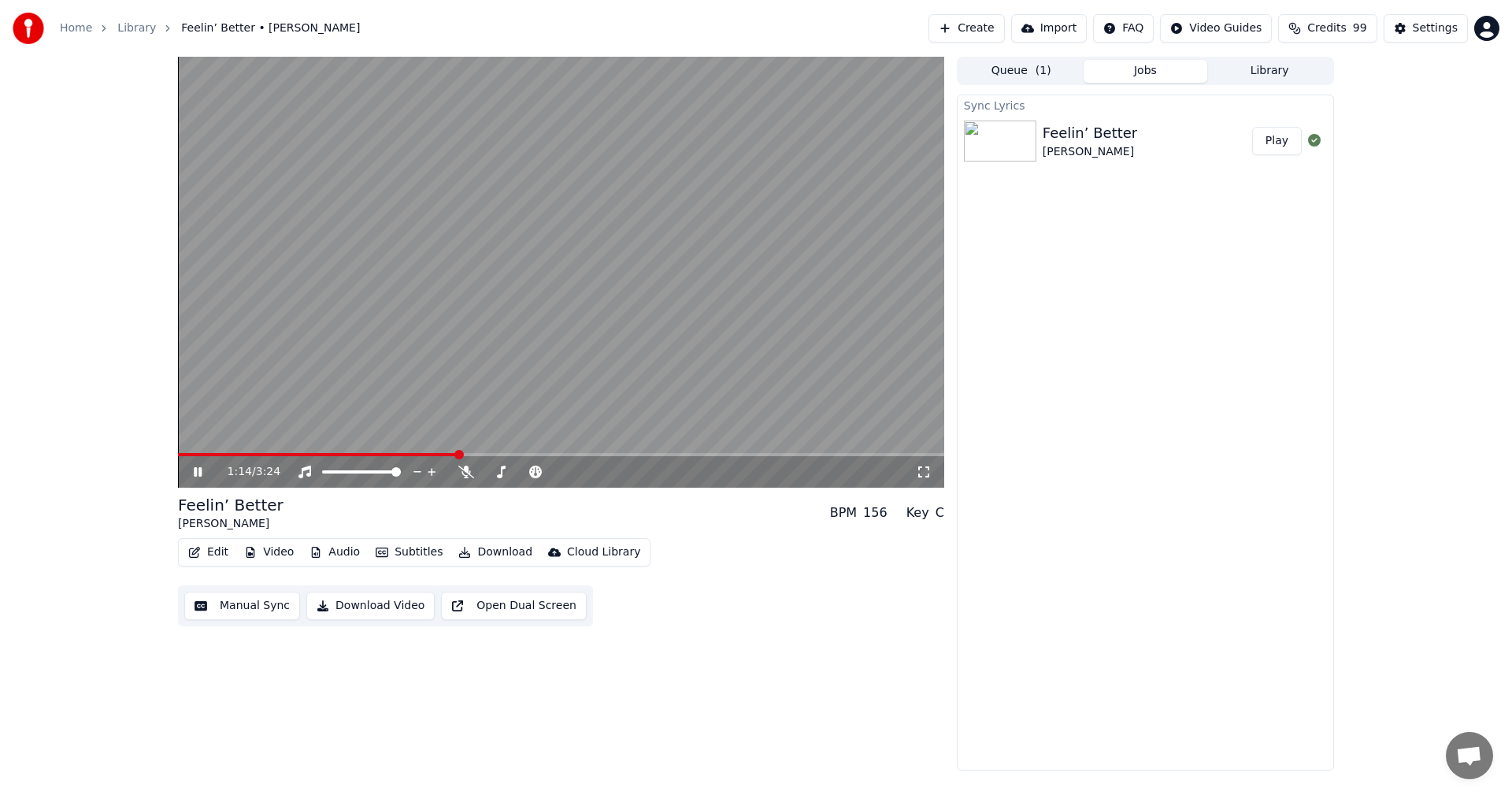
click at [186, 452] on span at bounding box center [317, 453] width 280 height 3
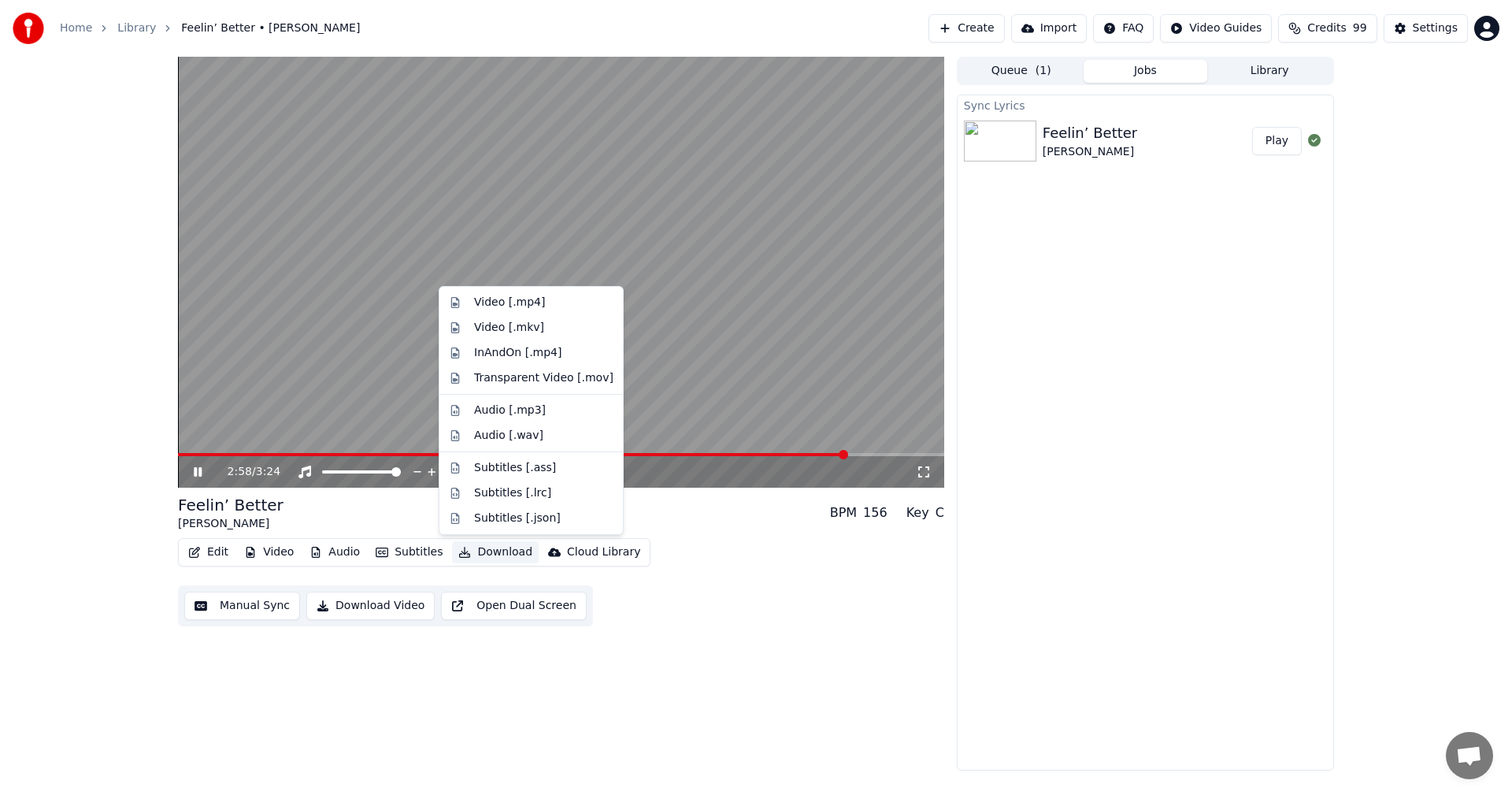
click at [470, 553] on button "Download" at bounding box center [495, 552] width 86 height 22
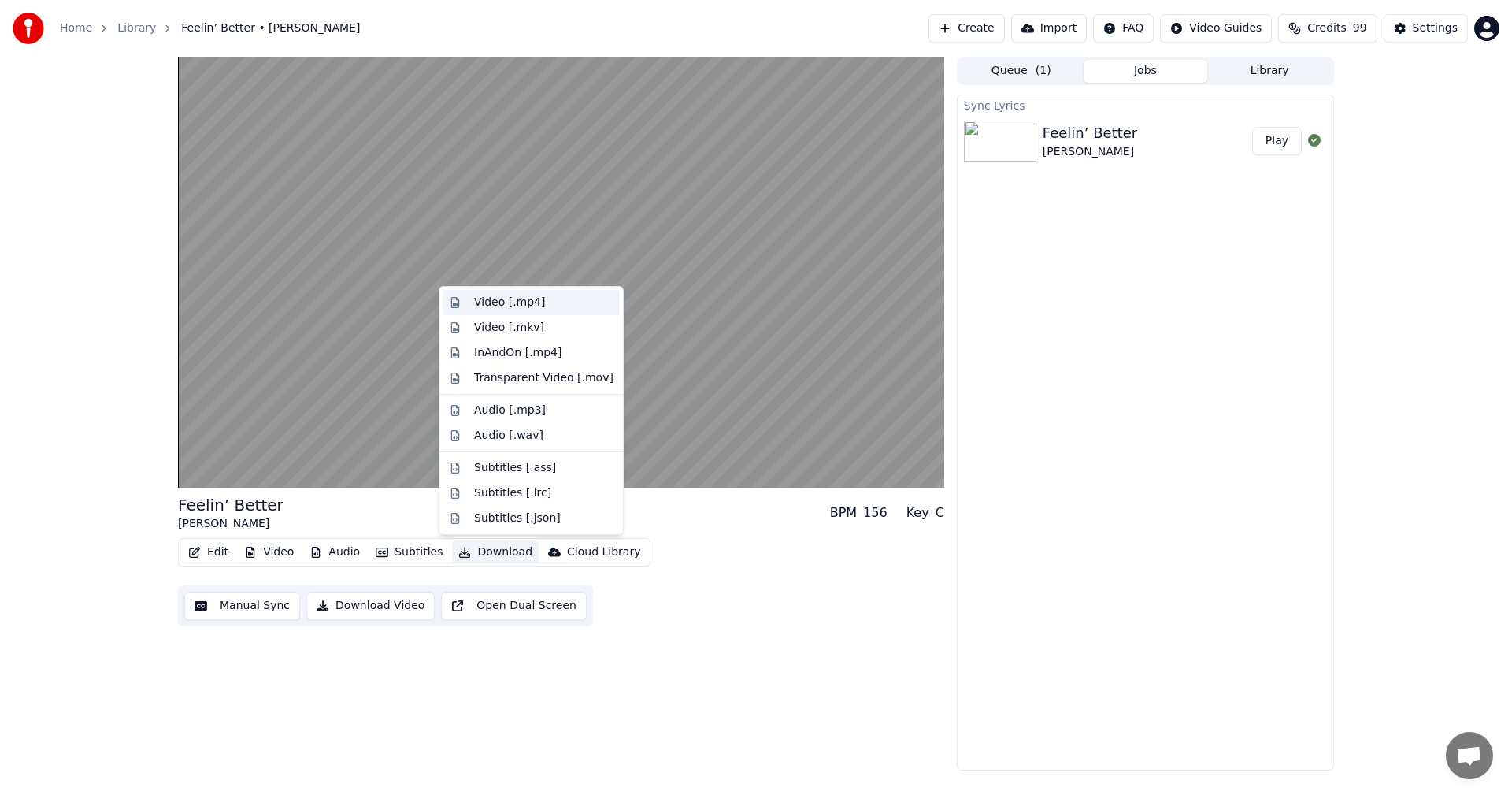
click at [487, 305] on div "Video [.mp4]" at bounding box center [509, 302] width 71 height 16
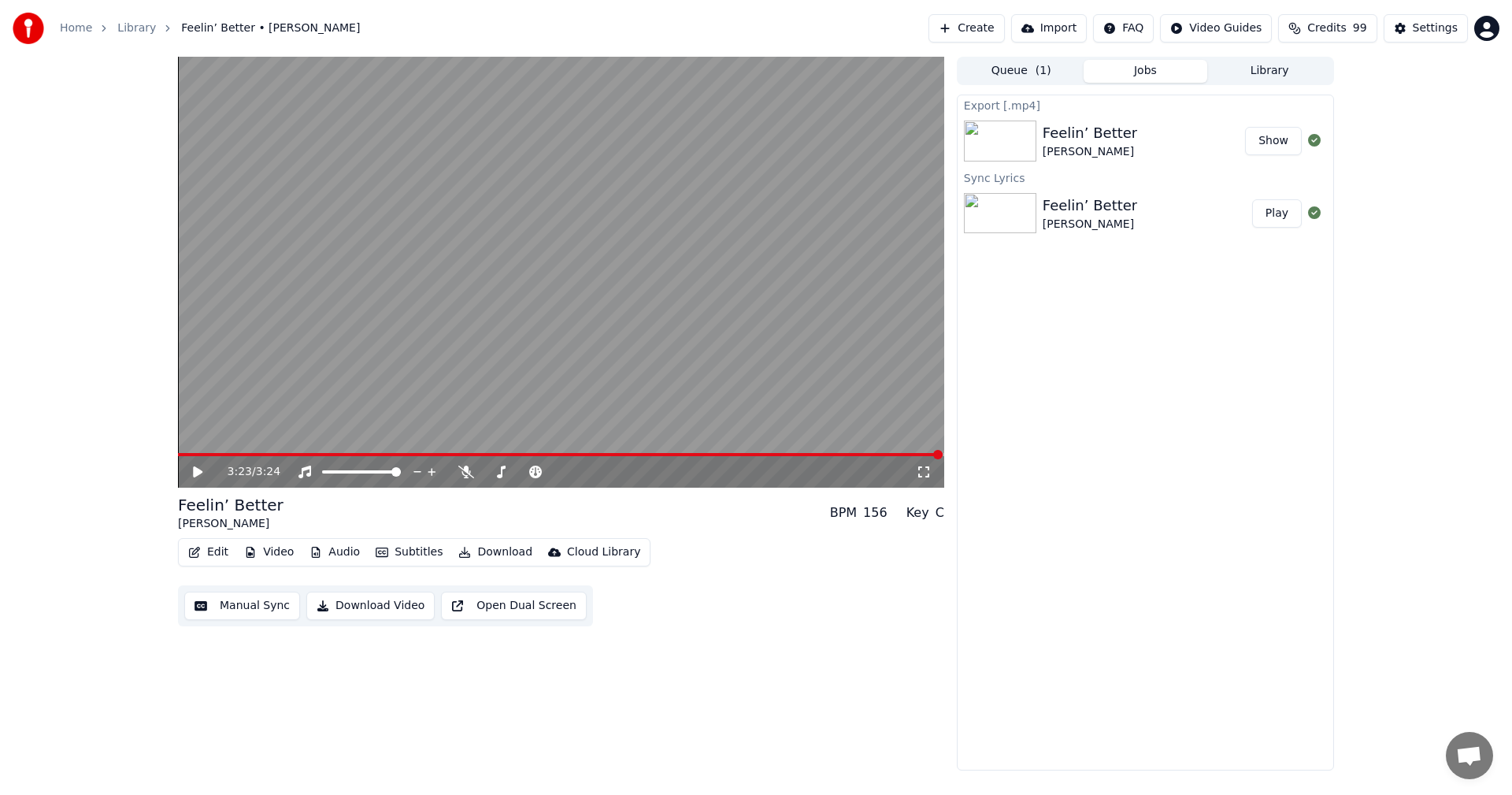
click at [1285, 144] on button "Show" at bounding box center [1274, 140] width 57 height 28
